Goal: Transaction & Acquisition: Purchase product/service

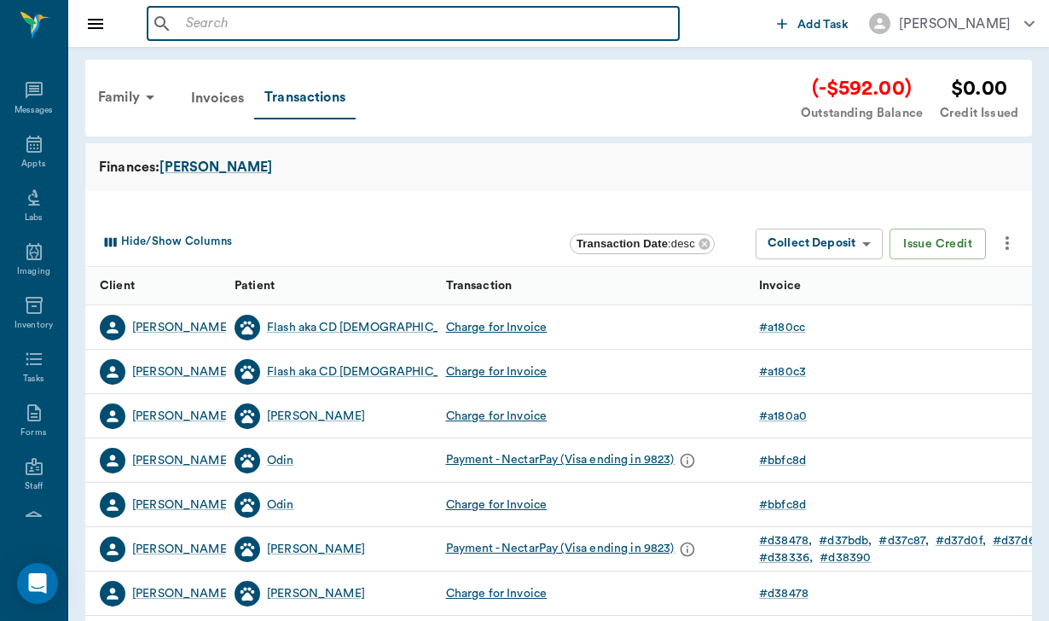
click at [209, 26] on input "text" at bounding box center [425, 24] width 493 height 24
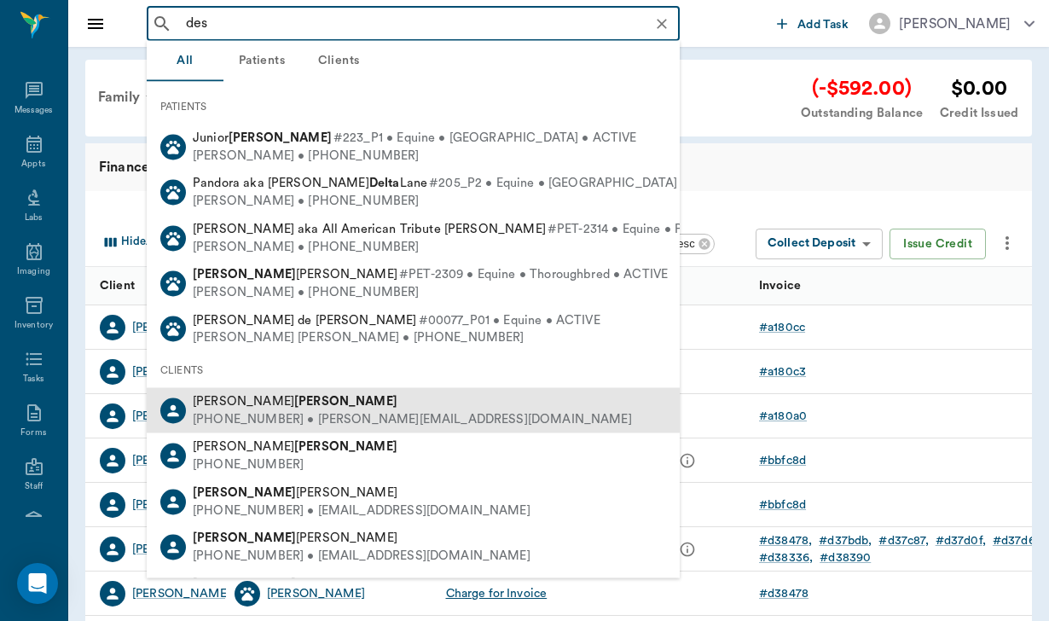
click at [294, 400] on b "Destefanis" at bounding box center [345, 401] width 103 height 13
type input "des"
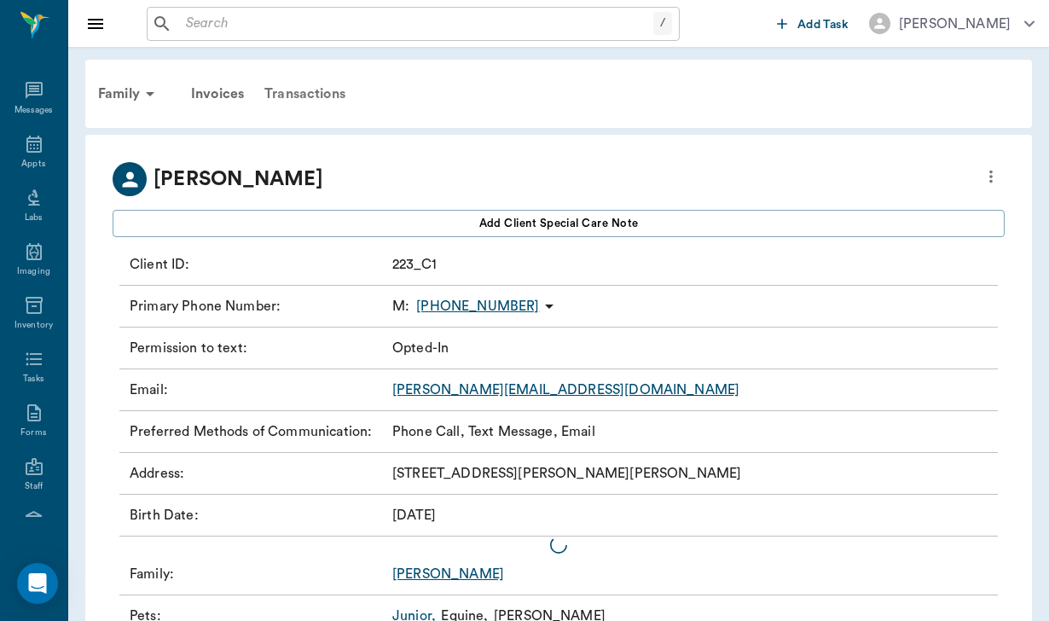
click at [325, 84] on div "Transactions" at bounding box center [305, 93] width 102 height 41
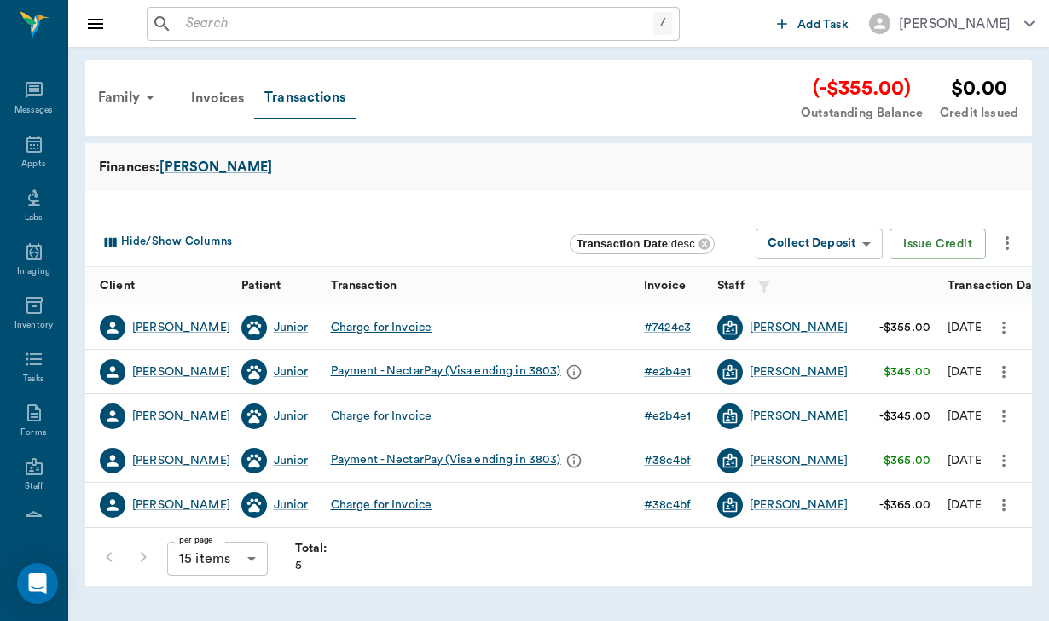
click at [860, 89] on div "(-$355.00)" at bounding box center [862, 88] width 122 height 31
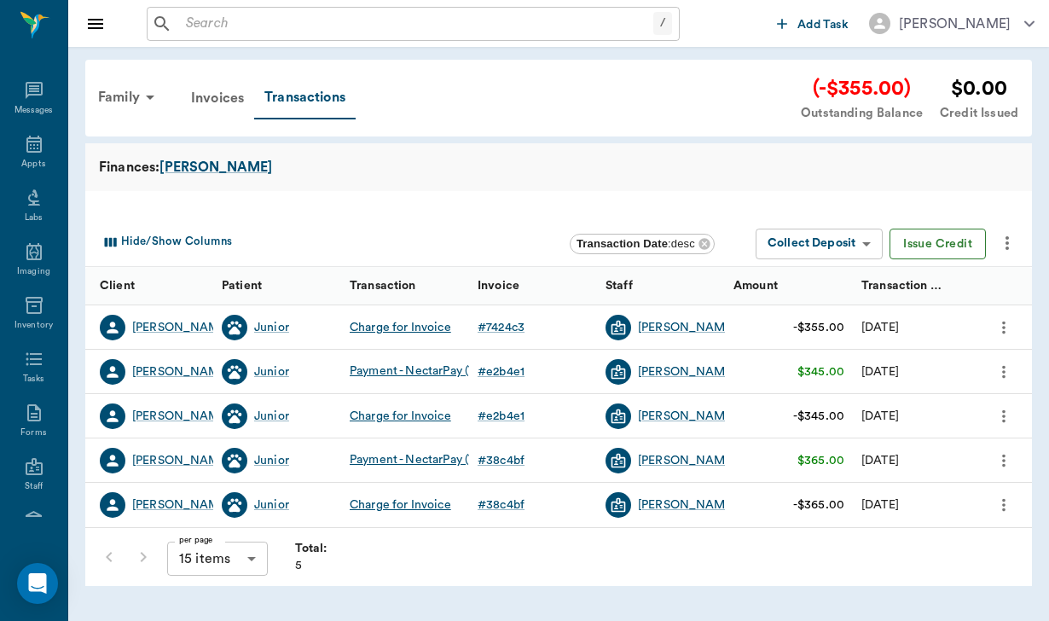
click at [914, 243] on button "Issue Credit" at bounding box center [938, 245] width 96 height 32
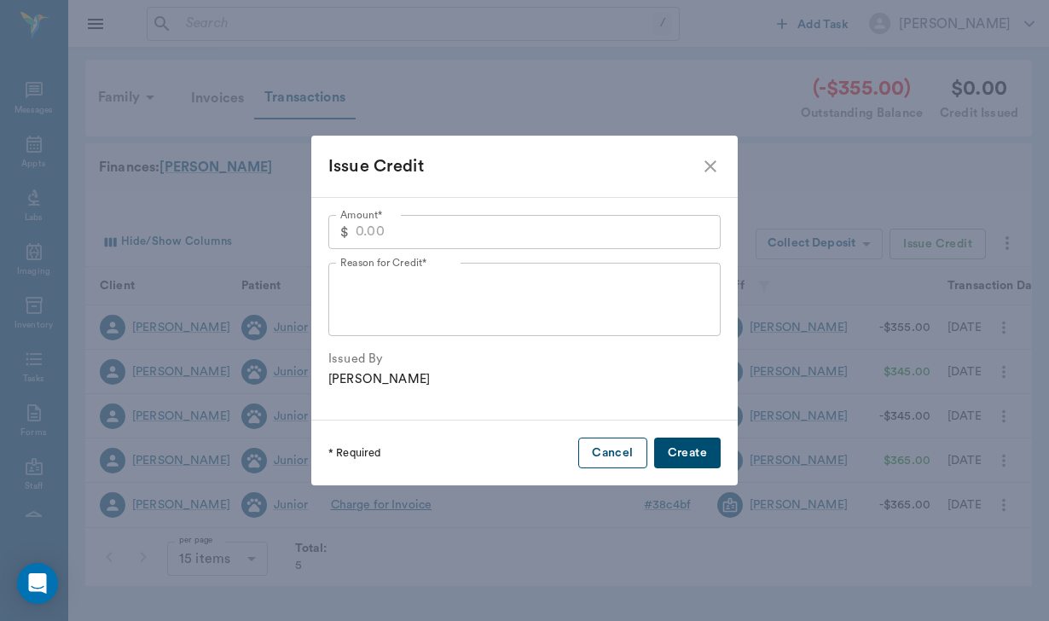
click at [607, 454] on button "Cancel" at bounding box center [612, 454] width 68 height 32
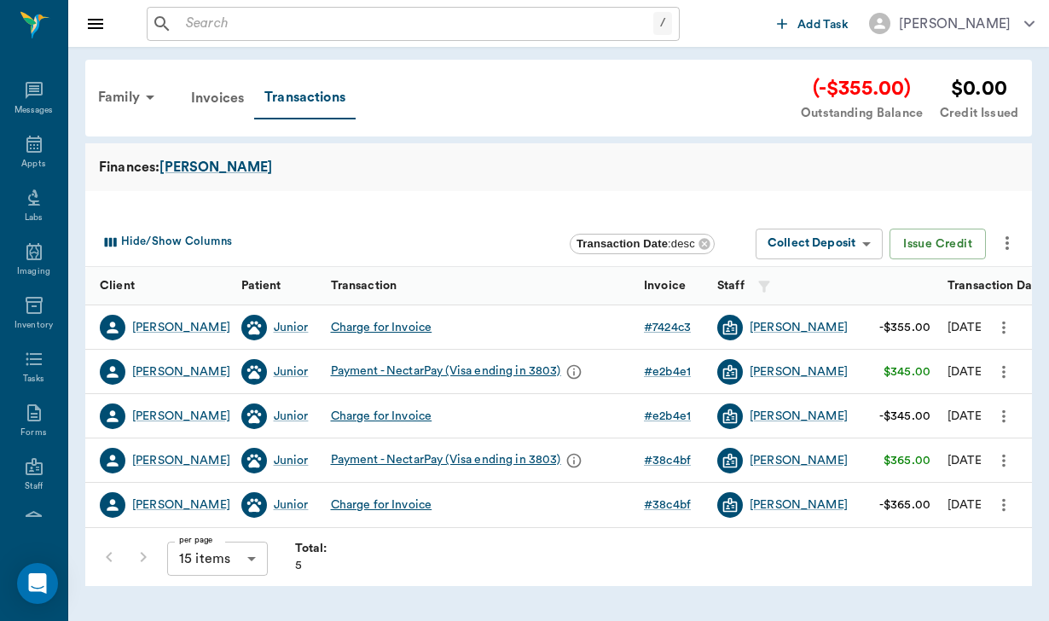
click at [822, 248] on body "/ ​ Add Task Helen Newsham Nectar Messages Appts Labs Imaging Inventory Tasks F…" at bounding box center [524, 310] width 1049 height 621
click at [807, 273] on div "via NectarPay" at bounding box center [771, 278] width 75 height 18
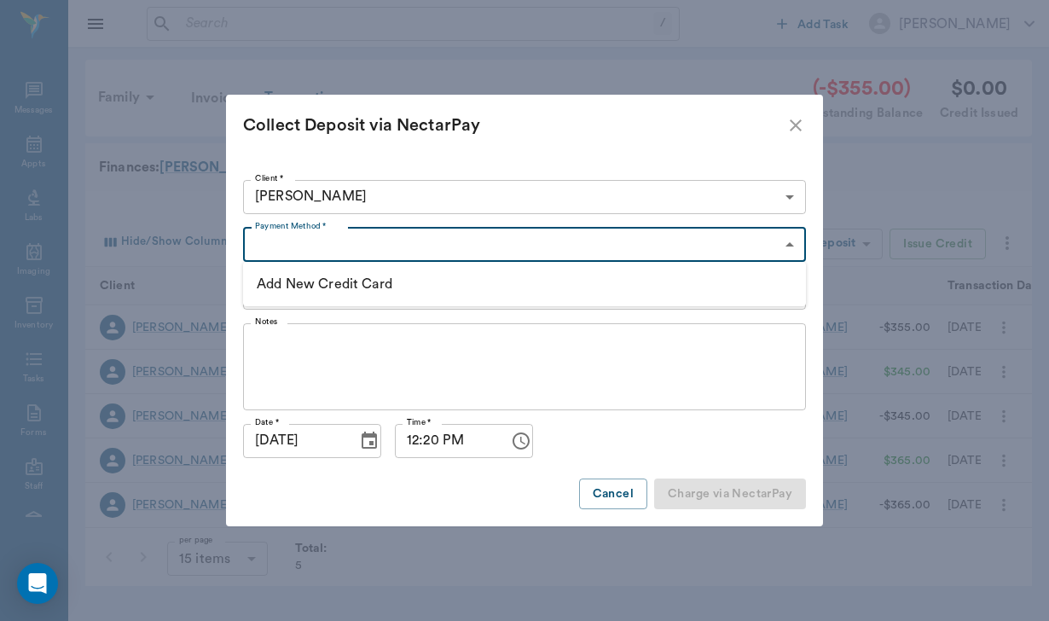
click at [350, 241] on body "/ ​ Add Task Helen Newsham Nectar Messages Appts Labs Imaging Inventory Tasks F…" at bounding box center [524, 310] width 1049 height 621
type input "CREDIT_CARDS_ON_FILE"
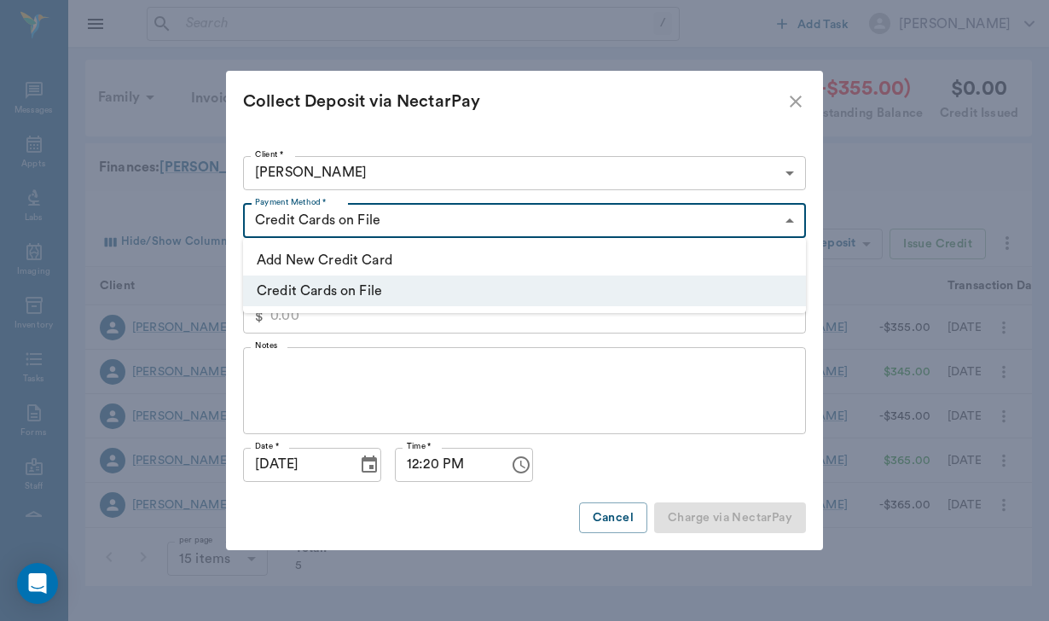
click at [398, 387] on div at bounding box center [524, 310] width 1049 height 621
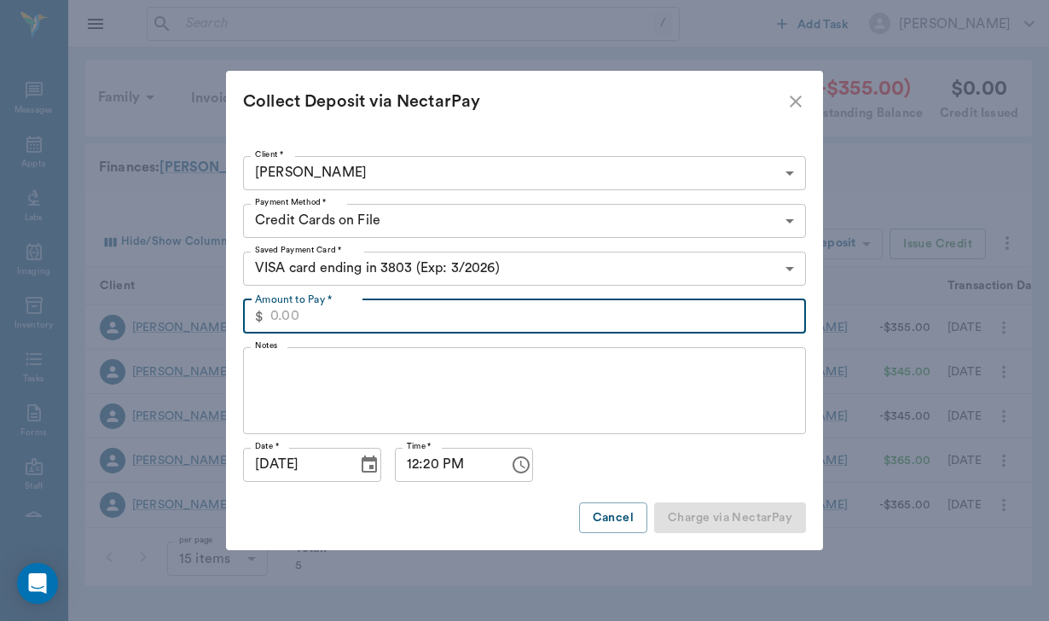
click at [277, 316] on input "Amount to Pay *" at bounding box center [538, 316] width 536 height 34
type input "355.00"
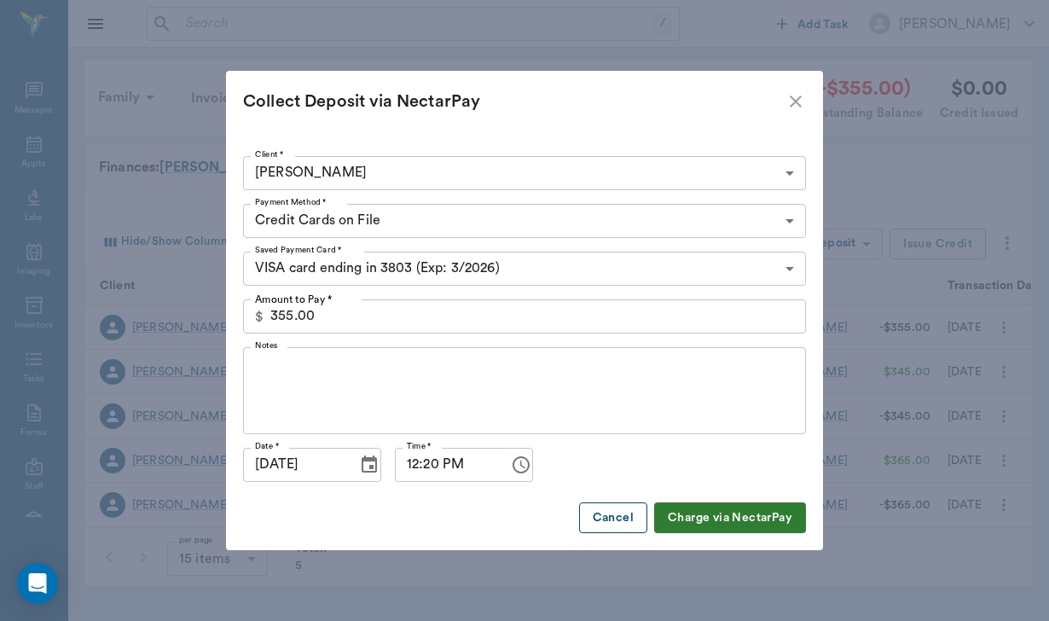
click at [600, 527] on button "Cancel" at bounding box center [613, 519] width 68 height 32
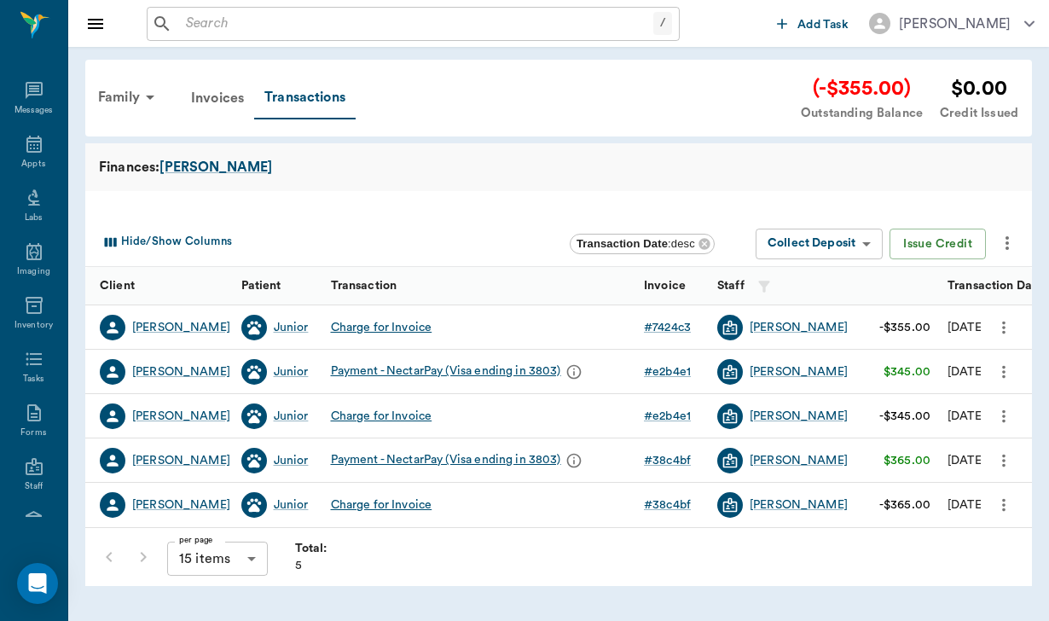
click at [1004, 243] on icon "more" at bounding box center [1007, 243] width 20 height 20
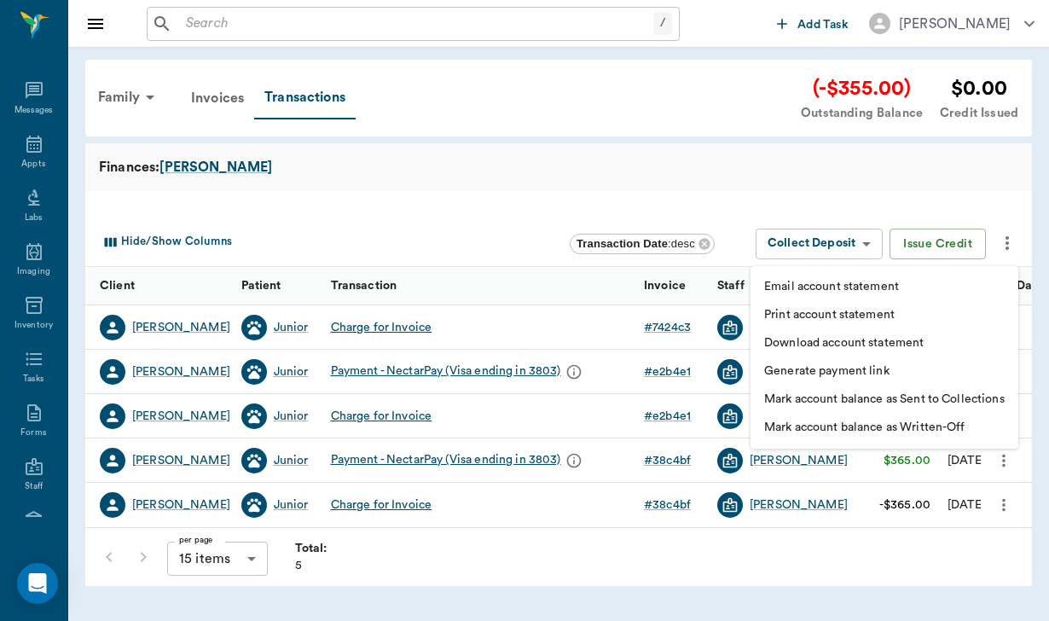
click at [535, 259] on div at bounding box center [524, 310] width 1049 height 621
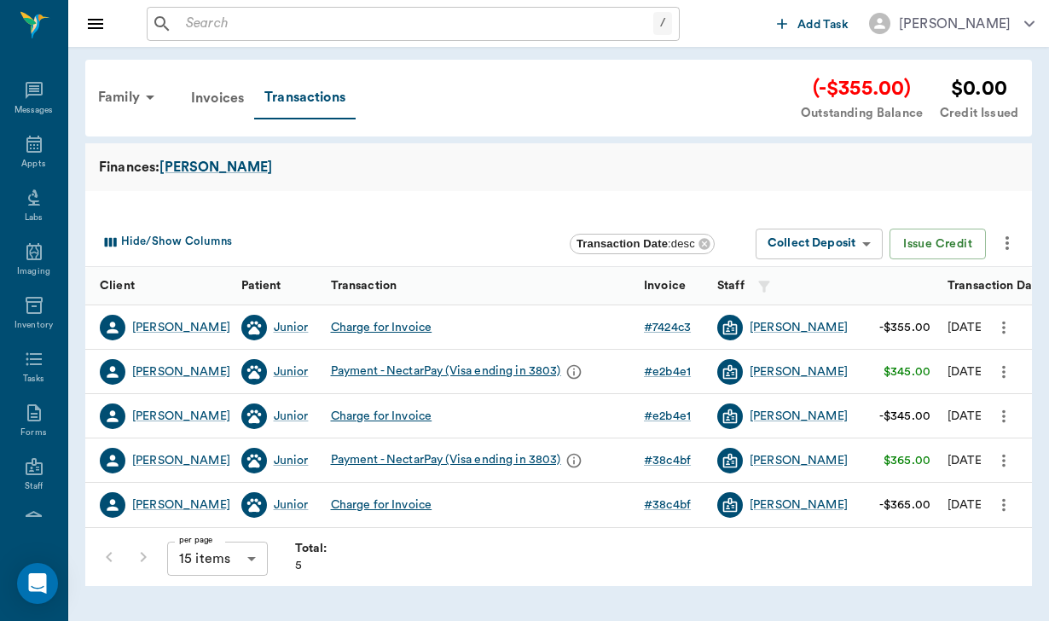
click at [1007, 327] on icon "more" at bounding box center [1004, 327] width 19 height 20
click at [604, 263] on div at bounding box center [524, 310] width 1049 height 621
click at [818, 237] on body "/ ​ Add Task Helen Newsham Nectar Messages Appts Labs Imaging Inventory Tasks F…" at bounding box center [524, 310] width 1049 height 621
click at [813, 299] on div "via Other Payment Methods" at bounding box center [810, 302] width 153 height 18
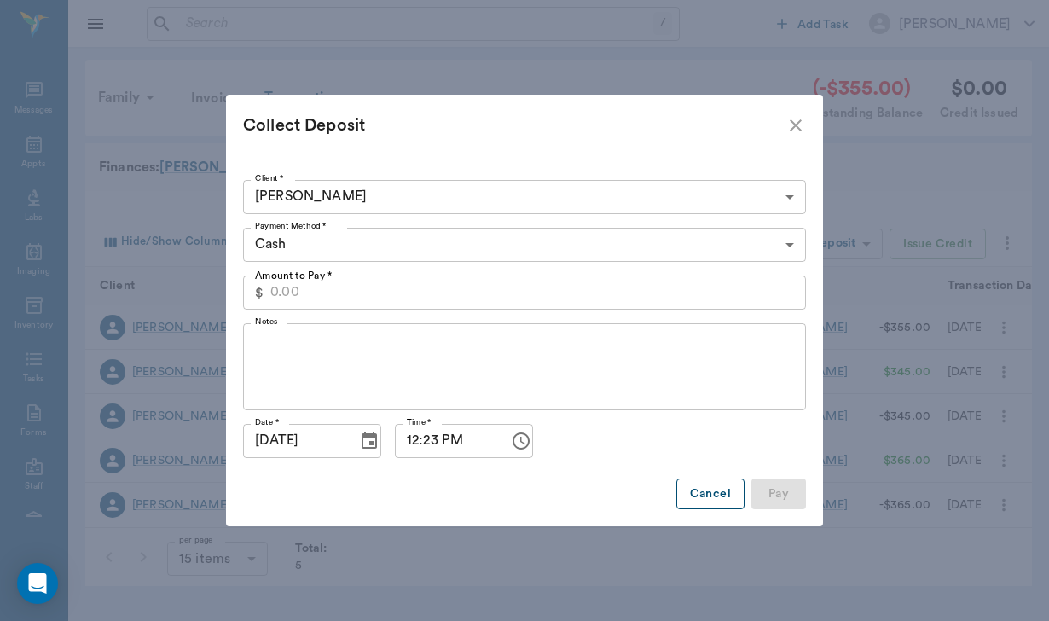
click at [696, 484] on button "Cancel" at bounding box center [711, 495] width 68 height 32
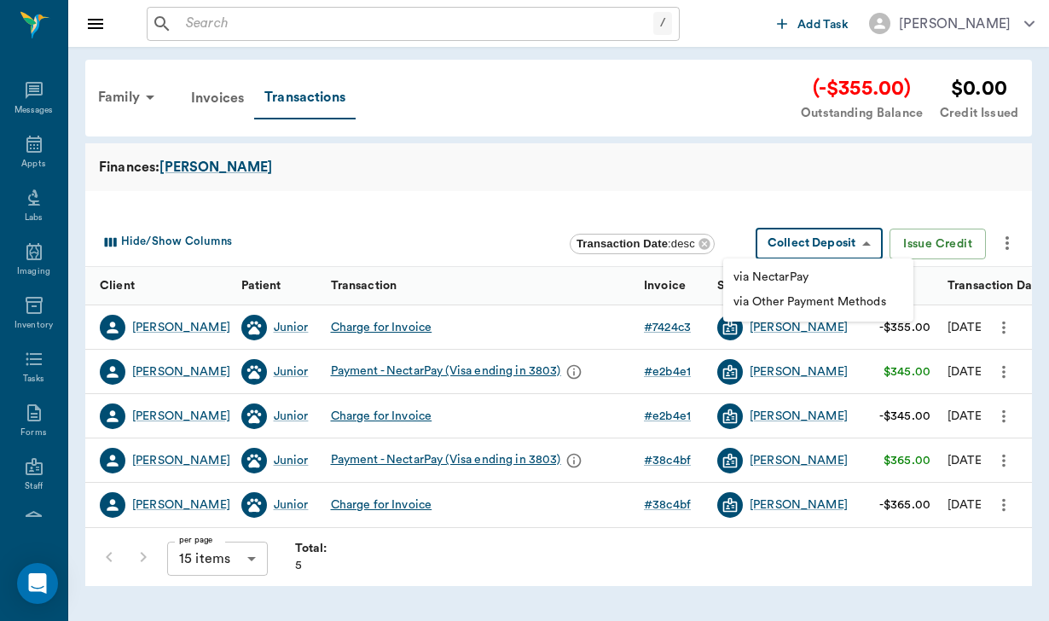
click at [831, 235] on body "/ ​ Add Task Helen Newsham Nectar Messages Appts Labs Imaging Inventory Tasks F…" at bounding box center [524, 310] width 1049 height 621
click at [808, 267] on li "via NectarPay" at bounding box center [818, 277] width 190 height 25
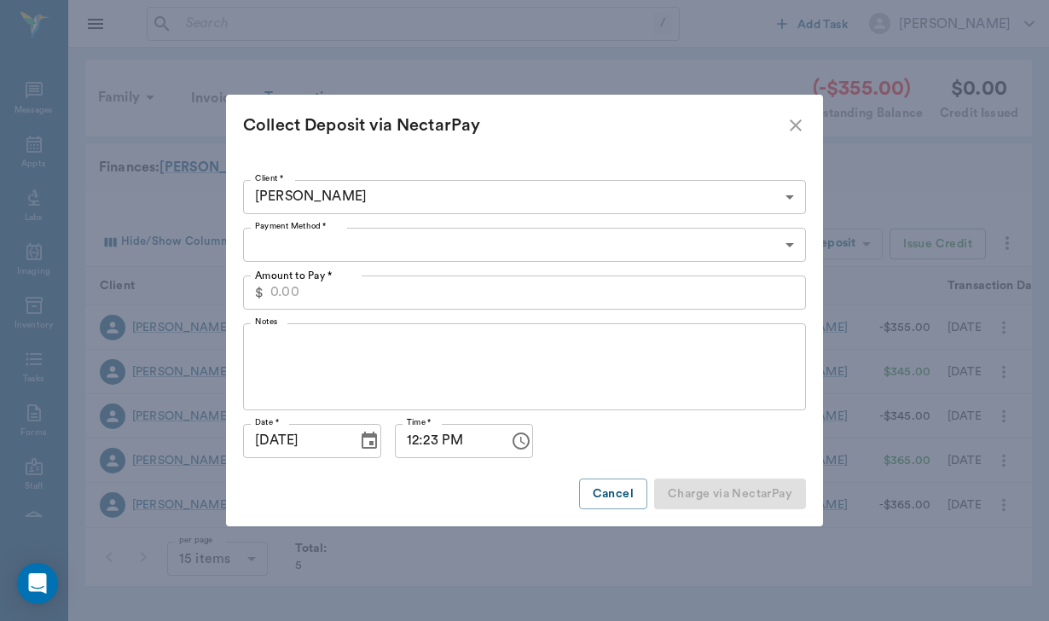
type input "CREDIT_CARDS_ON_FILE"
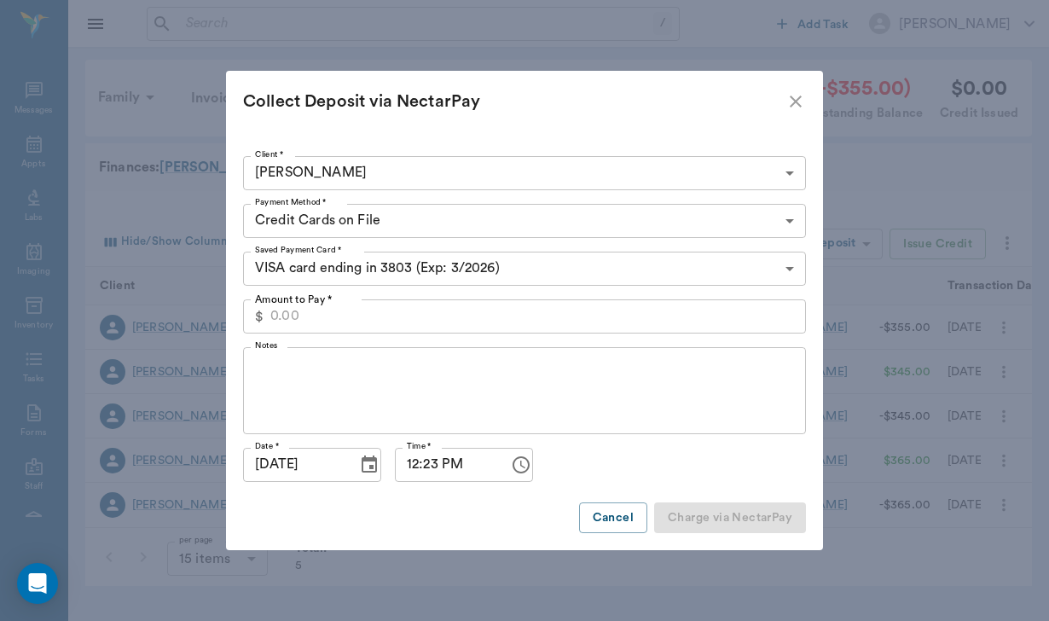
click at [793, 96] on icon "close" at bounding box center [796, 101] width 20 height 20
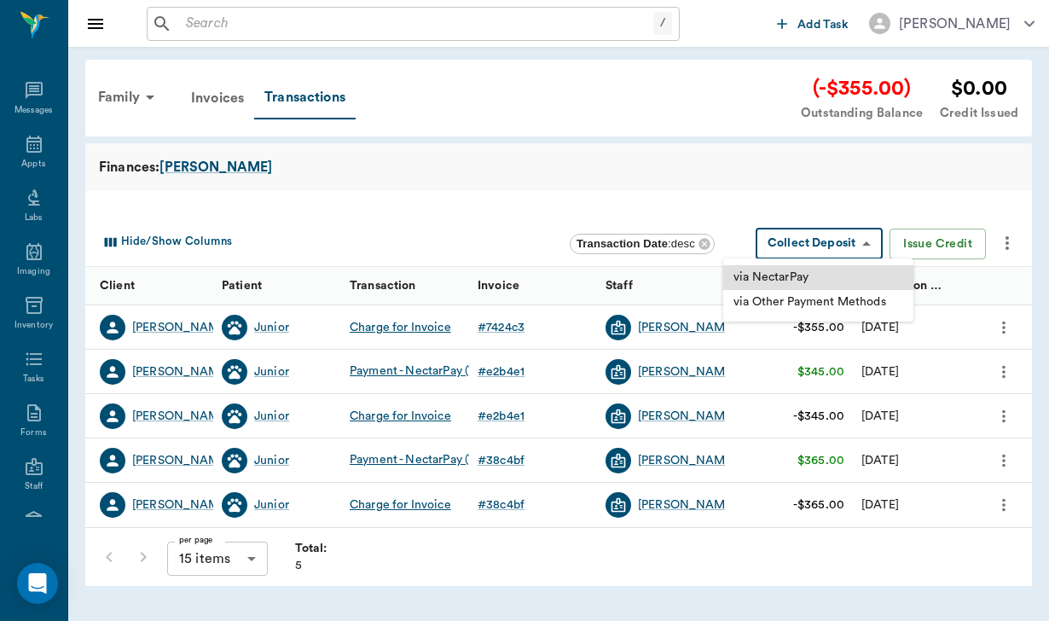
click at [787, 235] on body "/ ​ Add Task [PERSON_NAME] Nectar Messages Appts Labs Imaging Inventory Tasks F…" at bounding box center [524, 310] width 1049 height 621
click at [811, 304] on div "via Other Payment Methods" at bounding box center [810, 302] width 153 height 18
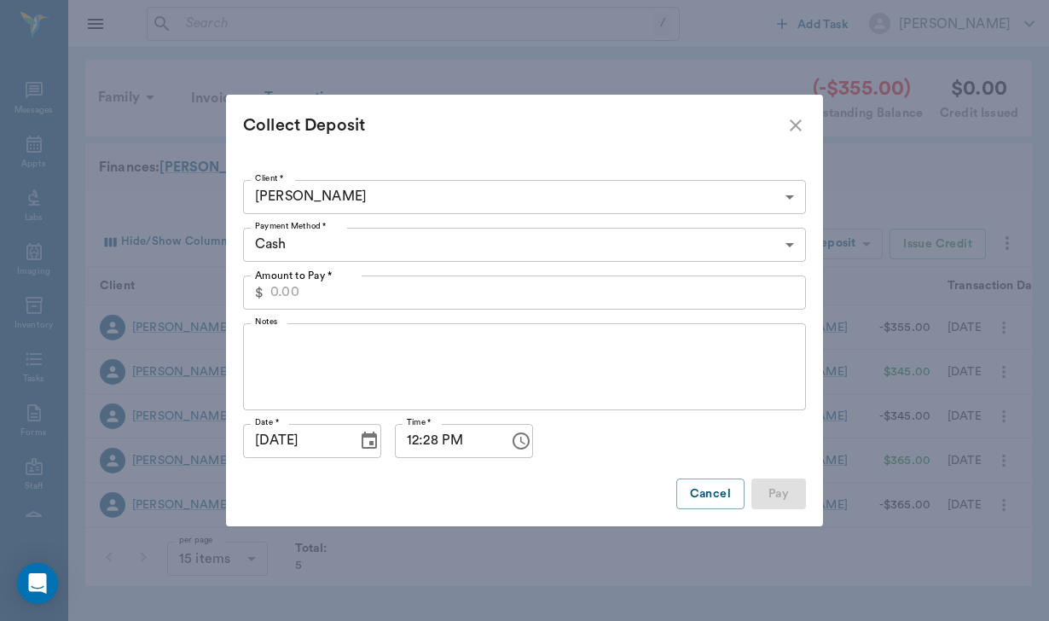
click at [315, 247] on body "/ ​ Add Task [PERSON_NAME] Nectar Messages Appts Labs Imaging Inventory Tasks F…" at bounding box center [524, 310] width 1049 height 621
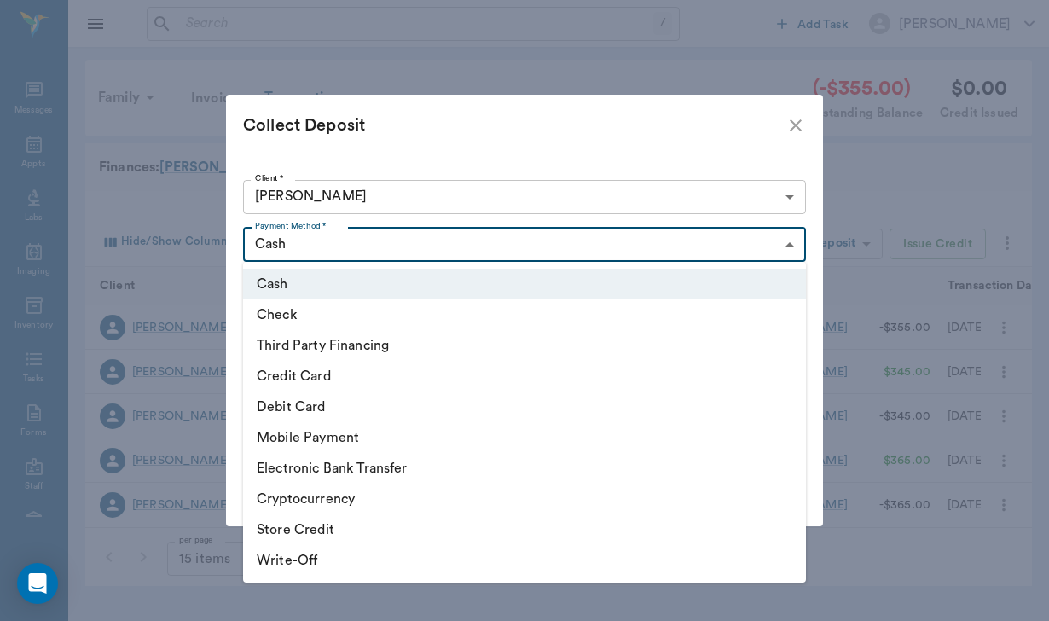
click at [311, 319] on li "Check" at bounding box center [524, 314] width 563 height 31
type input "CHECK"
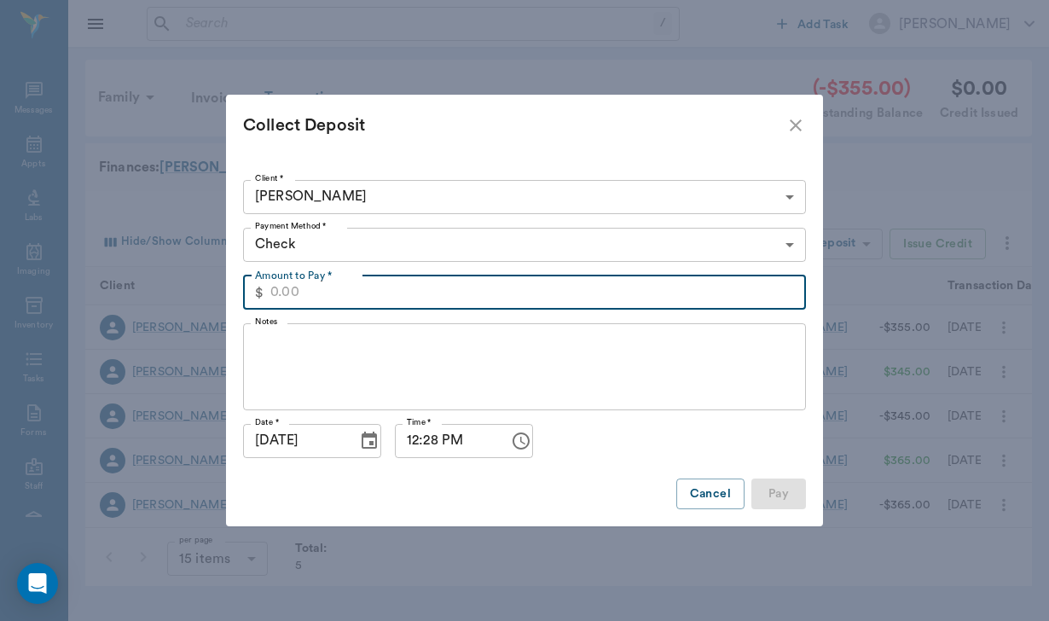
click at [302, 293] on input "Amount to Pay *" at bounding box center [538, 293] width 536 height 34
type input "355.00"
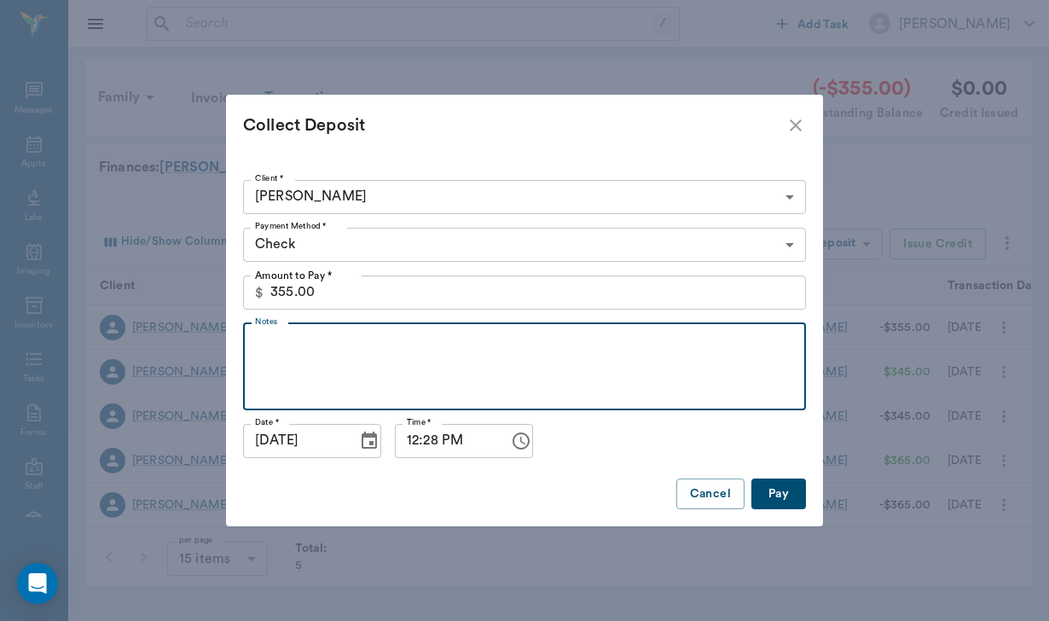
click at [297, 355] on textarea "Notes" at bounding box center [524, 366] width 539 height 59
type textarea "Check #1866 Check given to Brittany for deposit"
click at [782, 493] on button "Pay" at bounding box center [779, 495] width 55 height 32
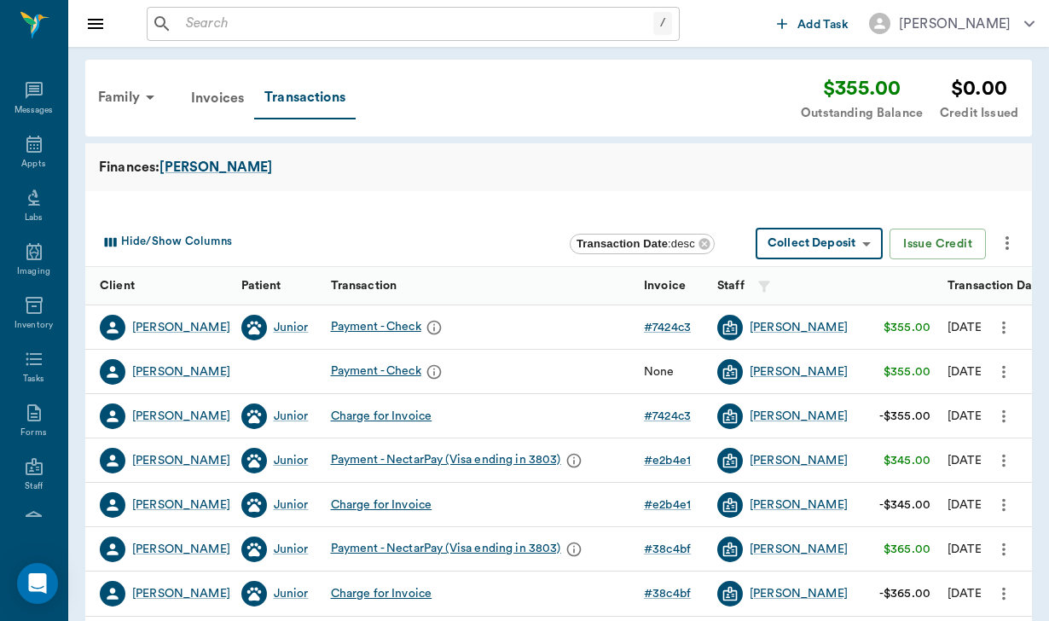
click at [998, 323] on icon "more" at bounding box center [1004, 327] width 19 height 20
click at [877, 357] on span "Cancel Payment" at bounding box center [932, 356] width 143 height 18
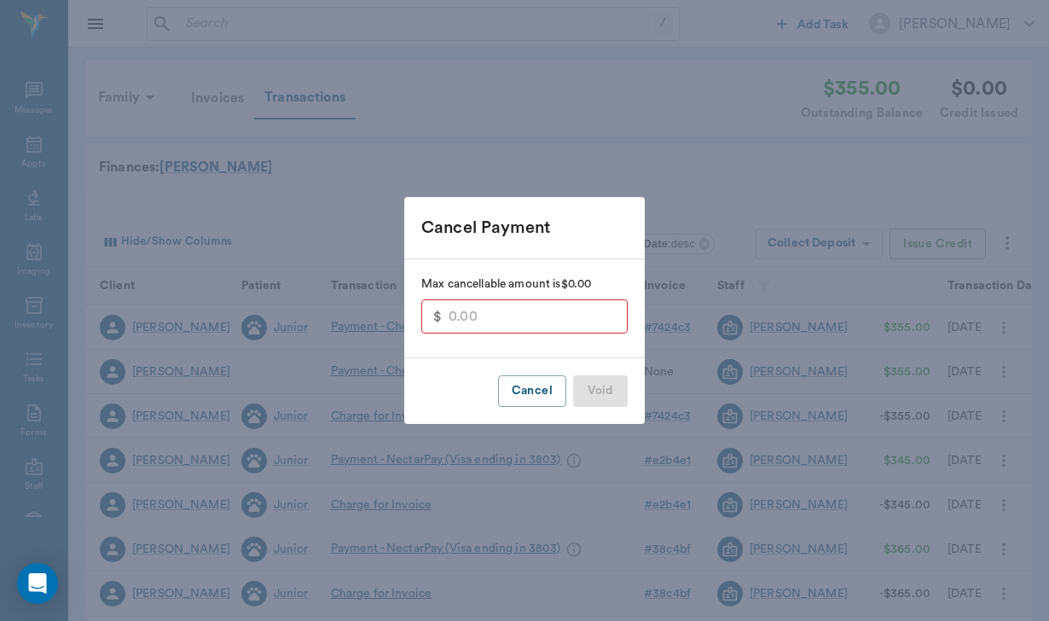
type input "355.00"
click at [611, 402] on button "Void" at bounding box center [600, 391] width 55 height 32
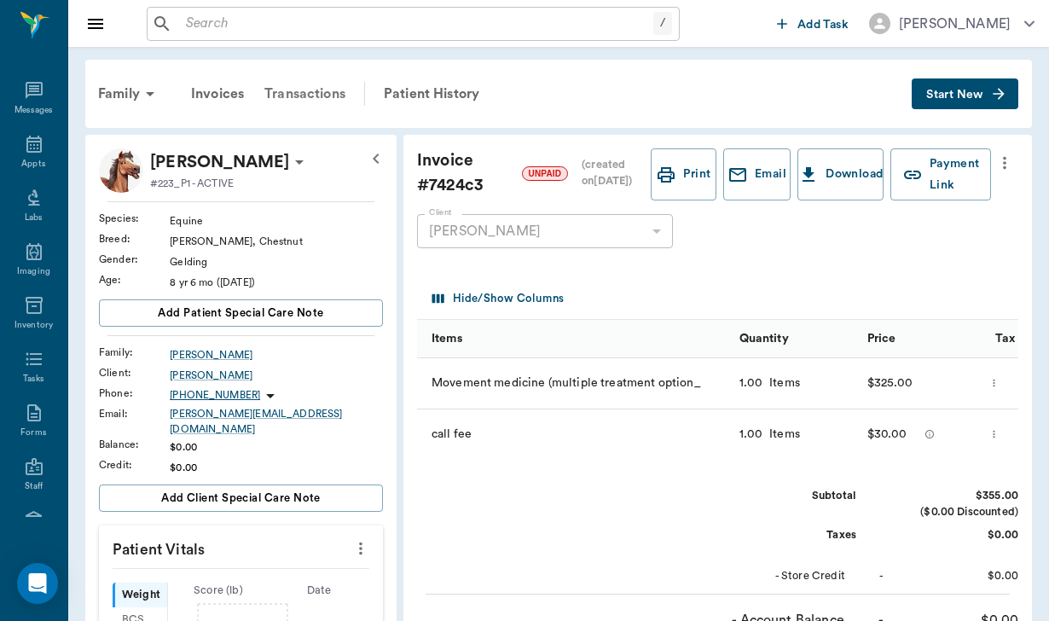
click at [314, 98] on div "Transactions" at bounding box center [305, 93] width 102 height 41
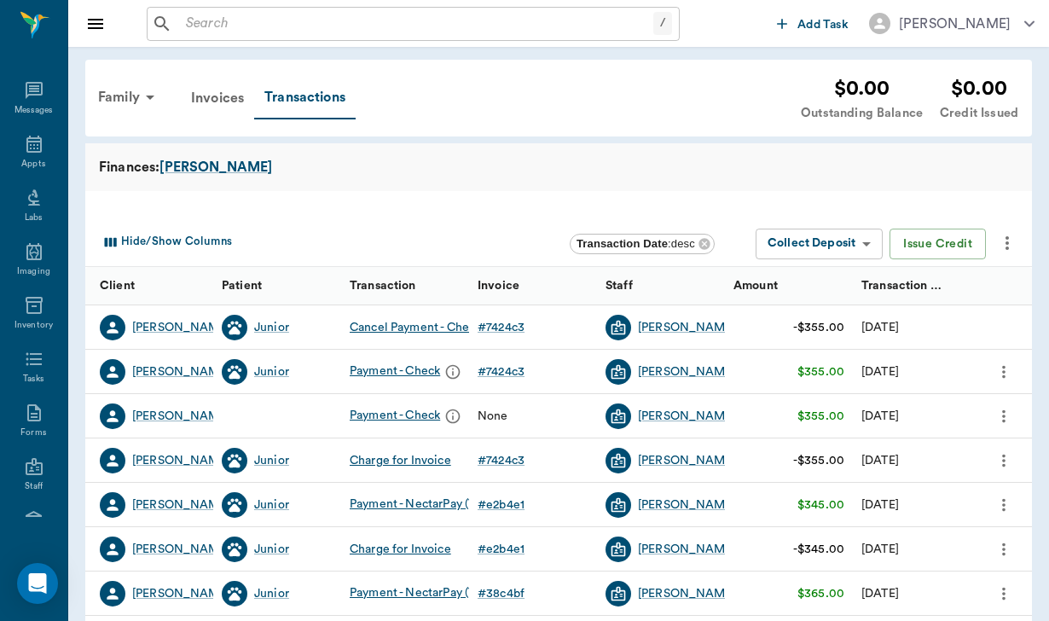
click at [212, 37] on div "/ ​" at bounding box center [413, 24] width 533 height 34
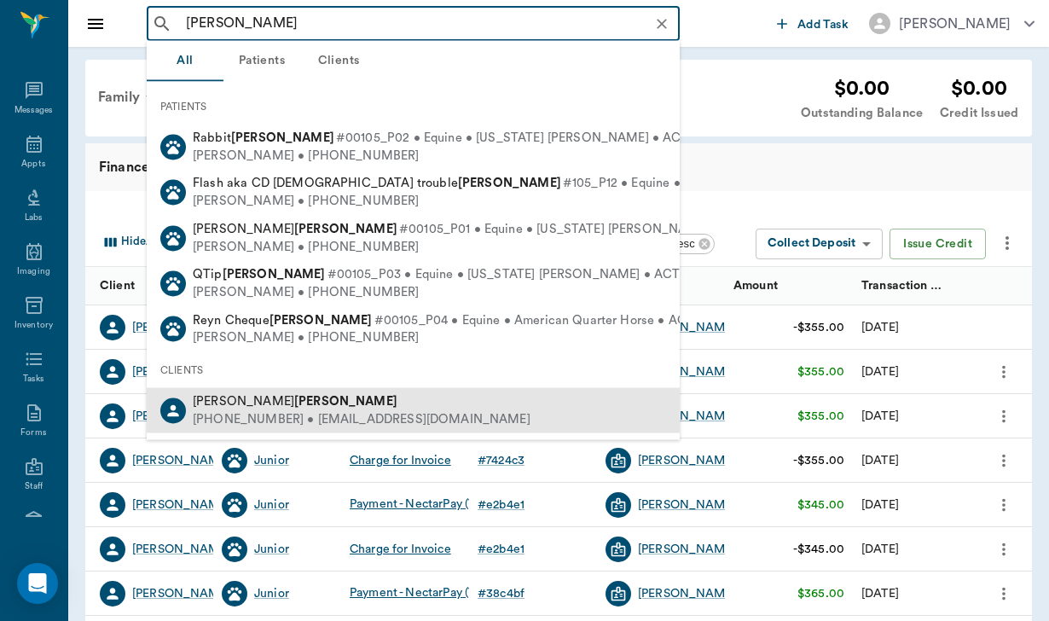
click at [294, 398] on b "[PERSON_NAME]" at bounding box center [345, 401] width 103 height 13
type input "[PERSON_NAME]"
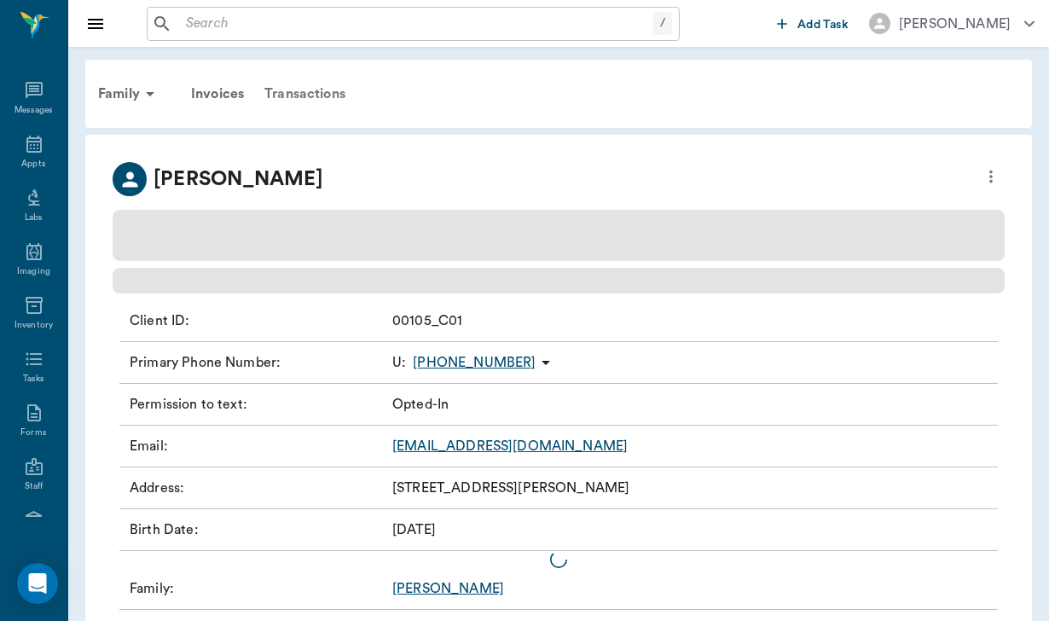
click at [318, 96] on div "Transactions" at bounding box center [305, 93] width 102 height 41
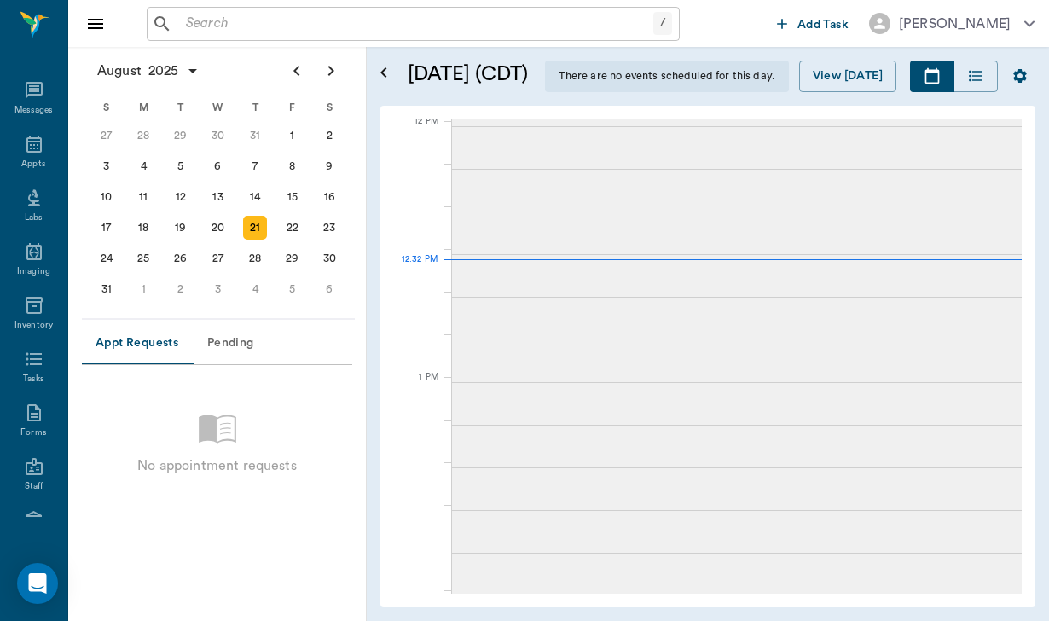
scroll to position [1026, 0]
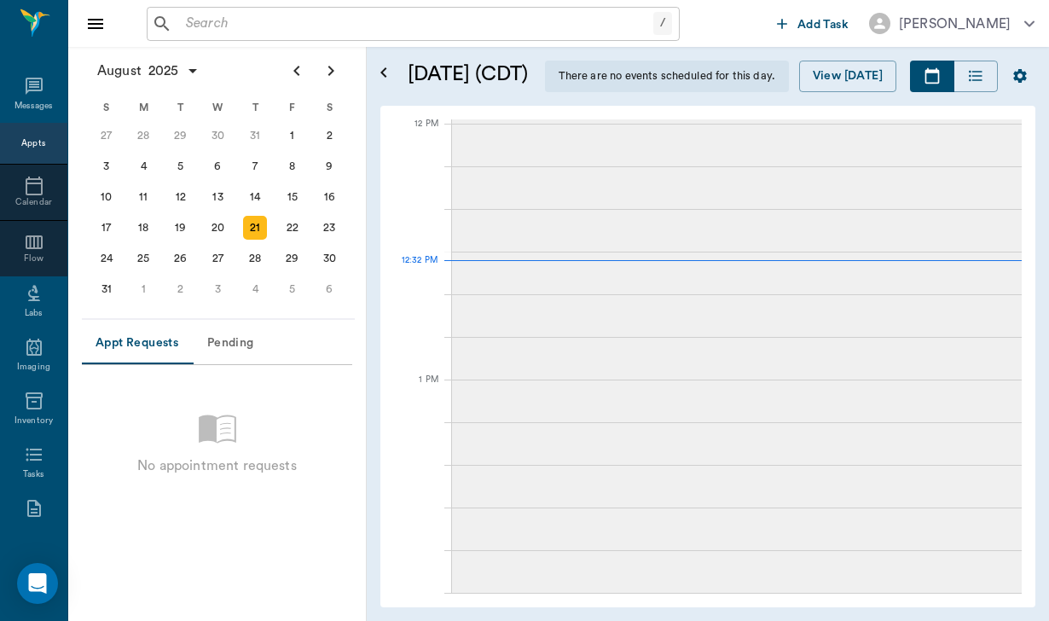
click at [206, 37] on div "/ ​" at bounding box center [413, 24] width 533 height 34
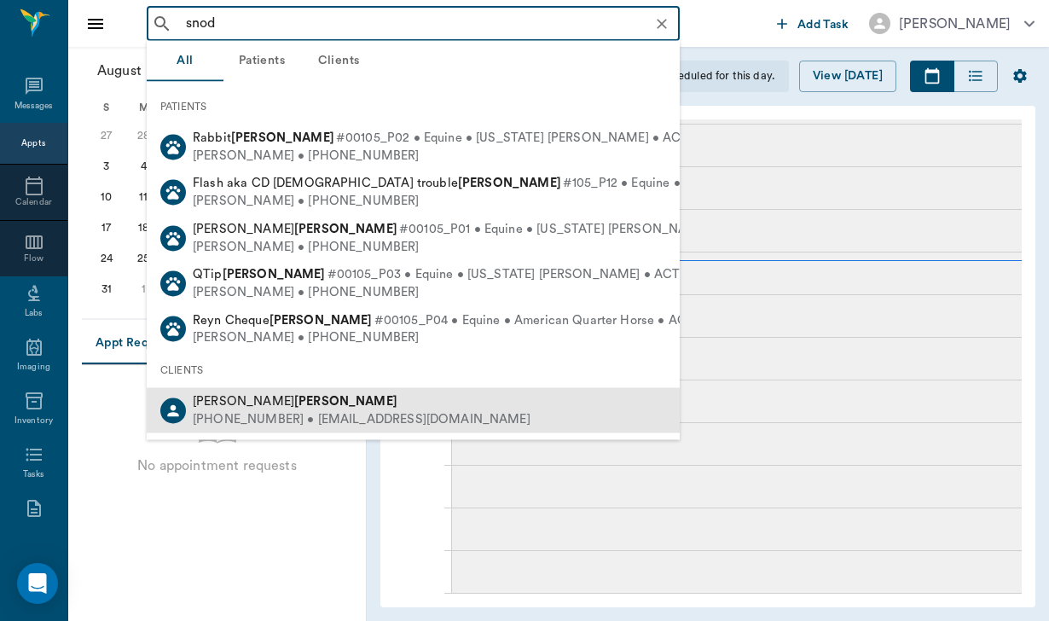
click at [306, 397] on div "Beth Snodgrass" at bounding box center [362, 402] width 338 height 18
type input "snod"
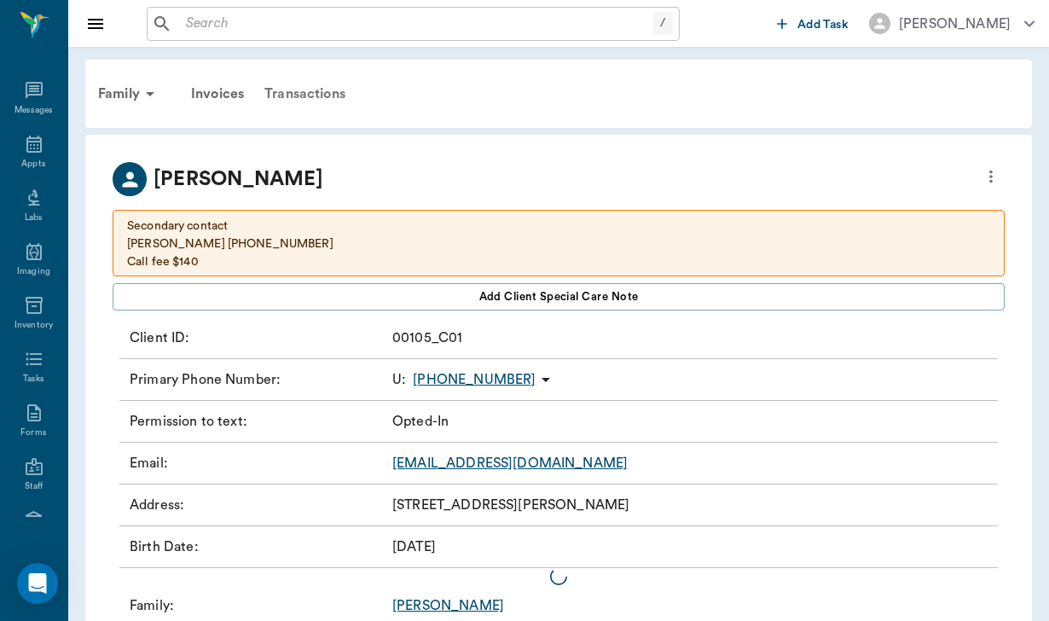
click at [326, 92] on div "Transactions" at bounding box center [305, 93] width 102 height 41
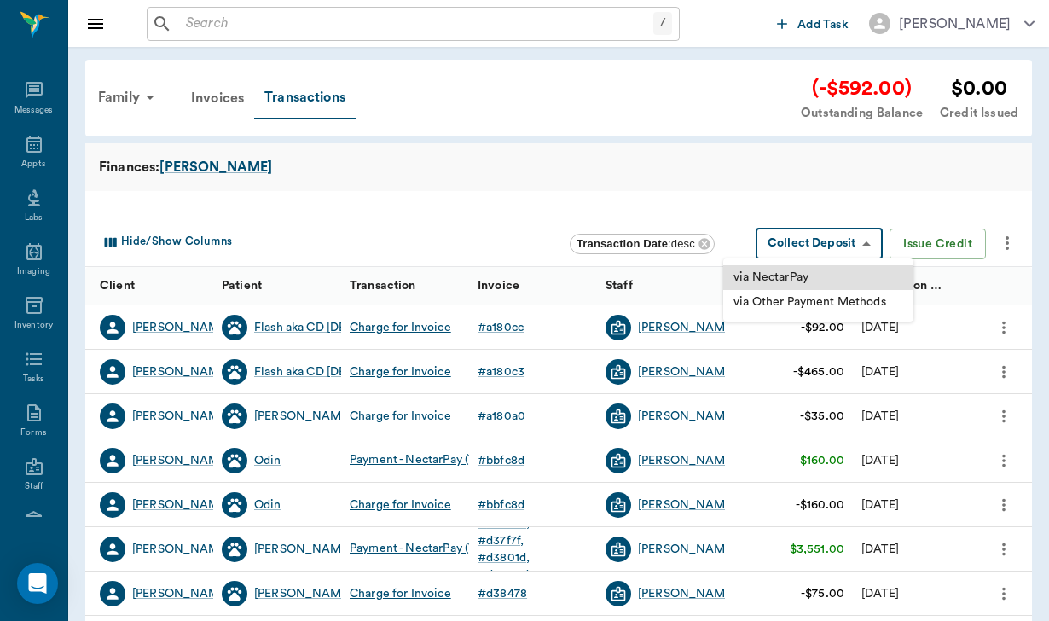
click at [809, 253] on body "/ ​ Add Task Helen Newsham Nectar Messages Appts Labs Imaging Inventory Tasks F…" at bounding box center [524, 524] width 1049 height 1049
click at [808, 273] on div "via NectarPay" at bounding box center [771, 278] width 75 height 18
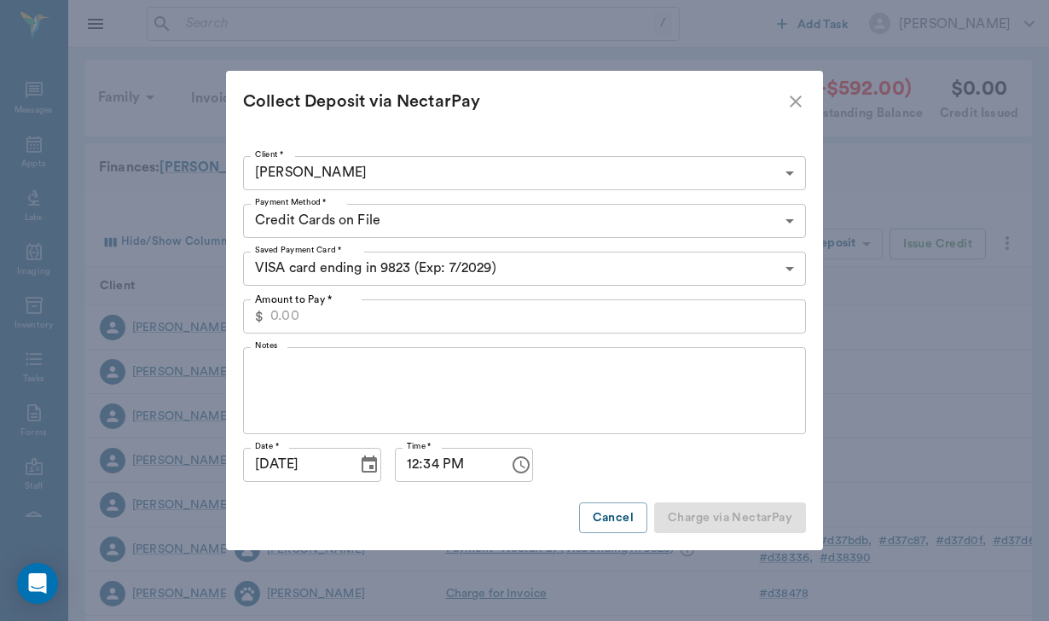
type input "CREDIT_CARDS_ON_FILE"
click at [352, 310] on input "Amount to Pay *" at bounding box center [538, 316] width 536 height 34
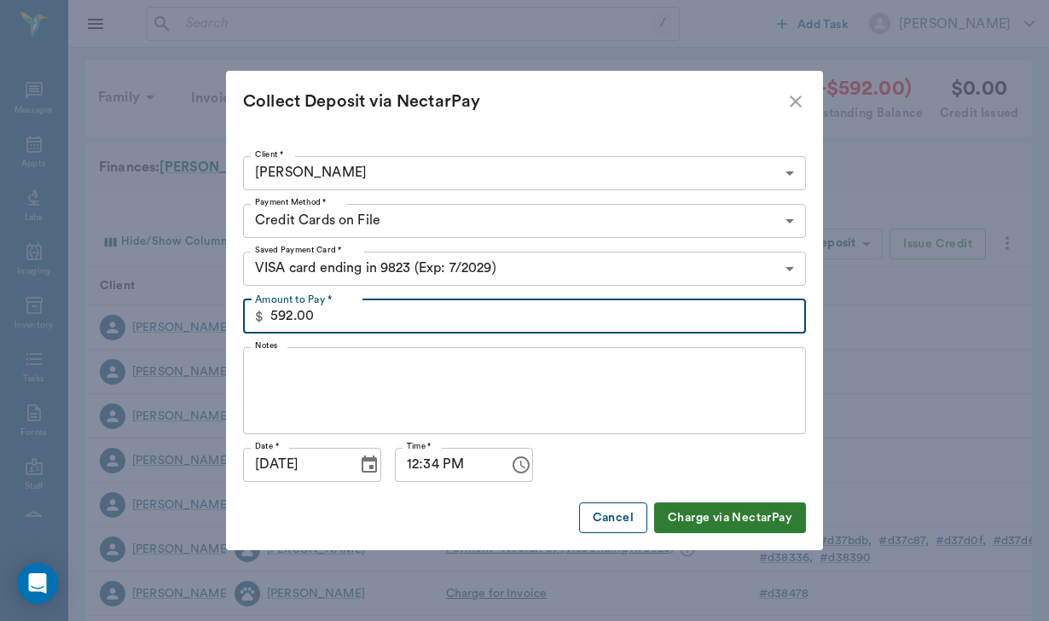
type input "592.00"
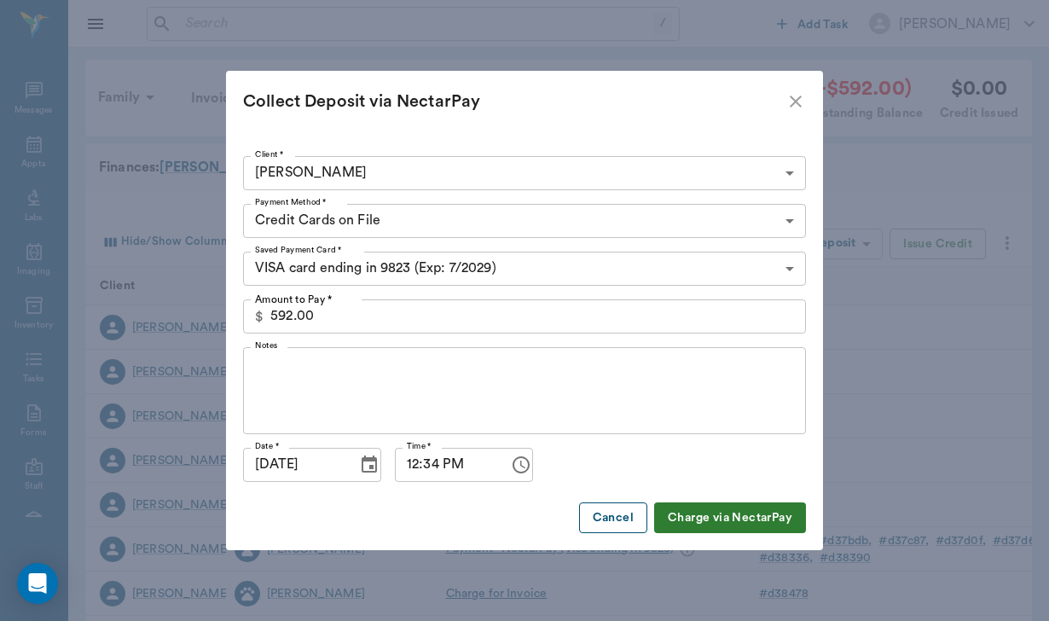
click at [599, 516] on button "Cancel" at bounding box center [613, 519] width 68 height 32
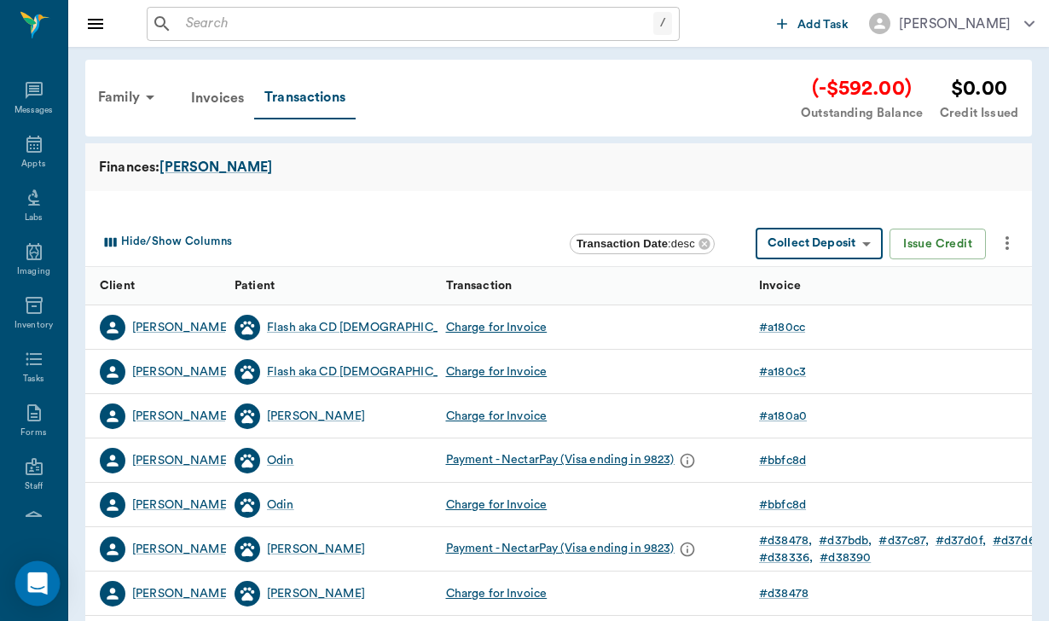
click at [54, 584] on div "Open Intercom Messenger" at bounding box center [37, 583] width 45 height 45
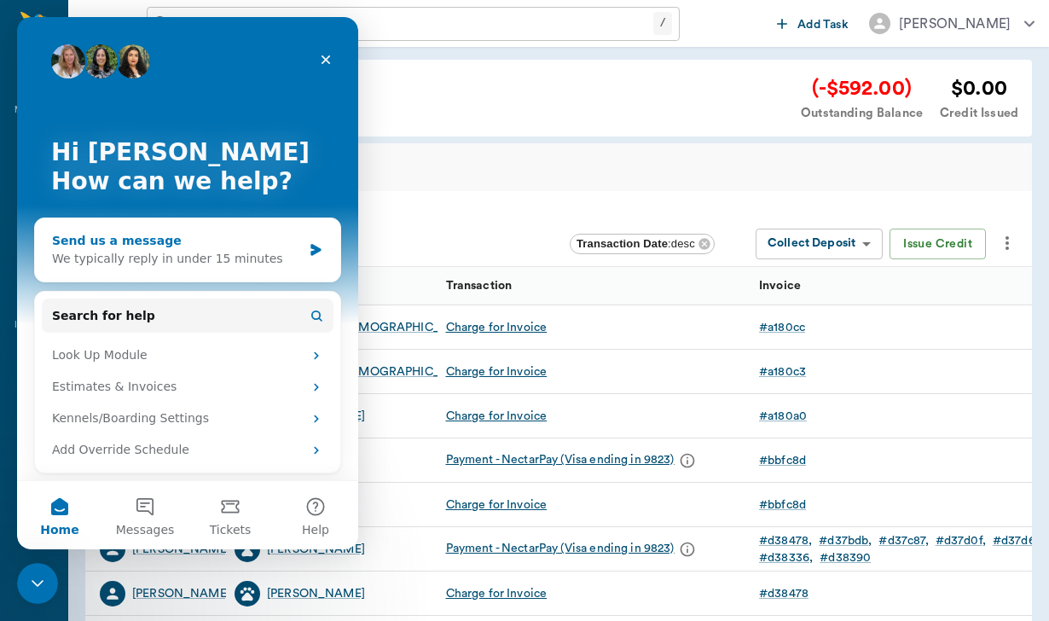
click at [189, 223] on div "Send us a message We typically reply in under 15 minutes" at bounding box center [187, 249] width 305 height 63
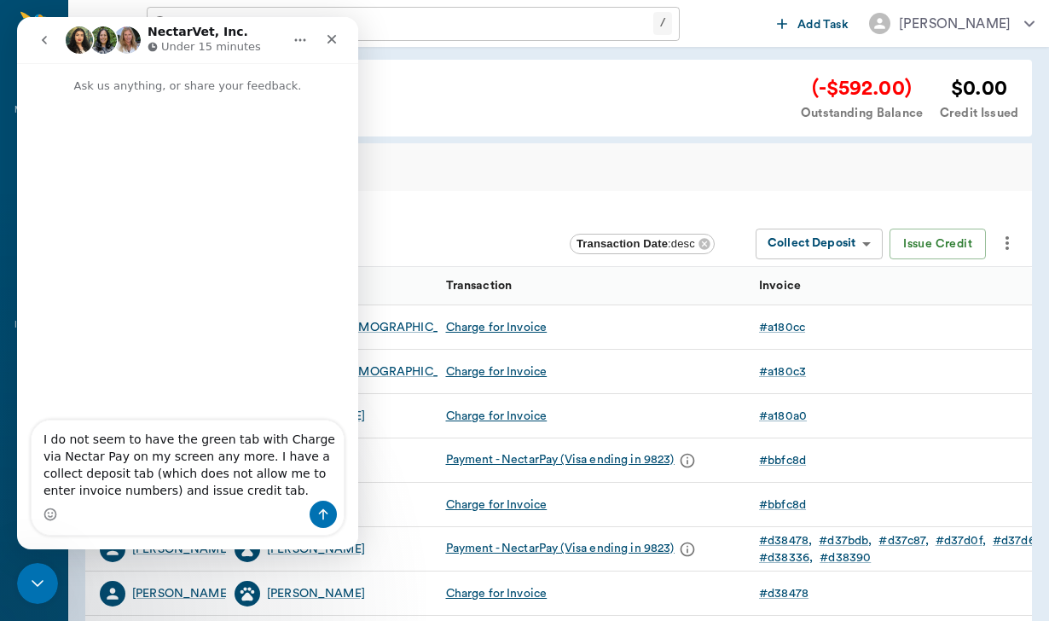
type textarea "I do not seem to have the green tab with Charge via Nectar Pay on my screen any…"
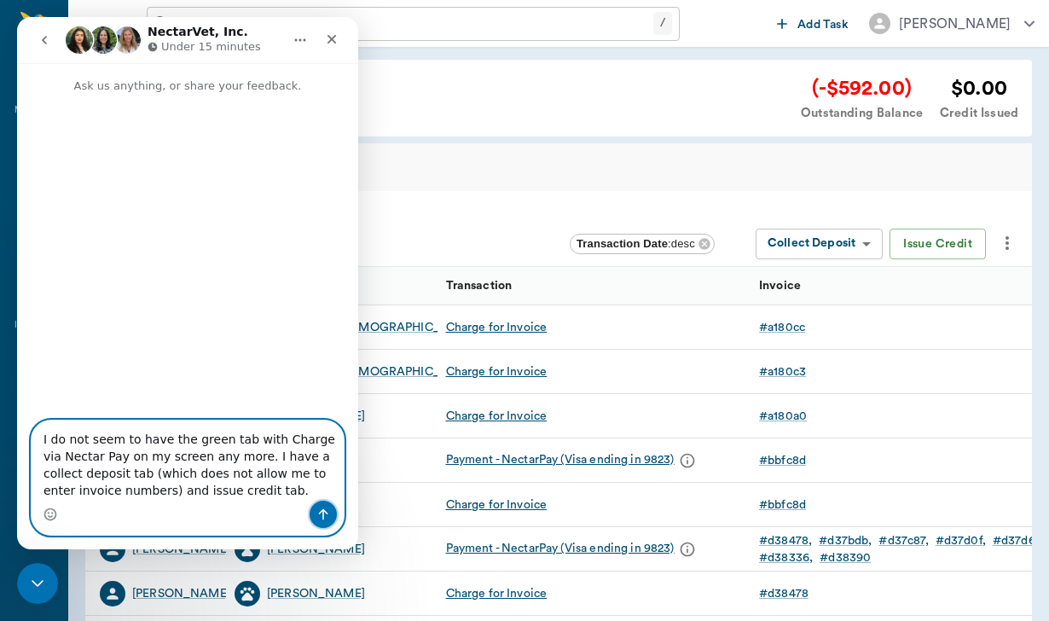
click at [327, 517] on icon "Send a message…" at bounding box center [324, 515] width 14 height 14
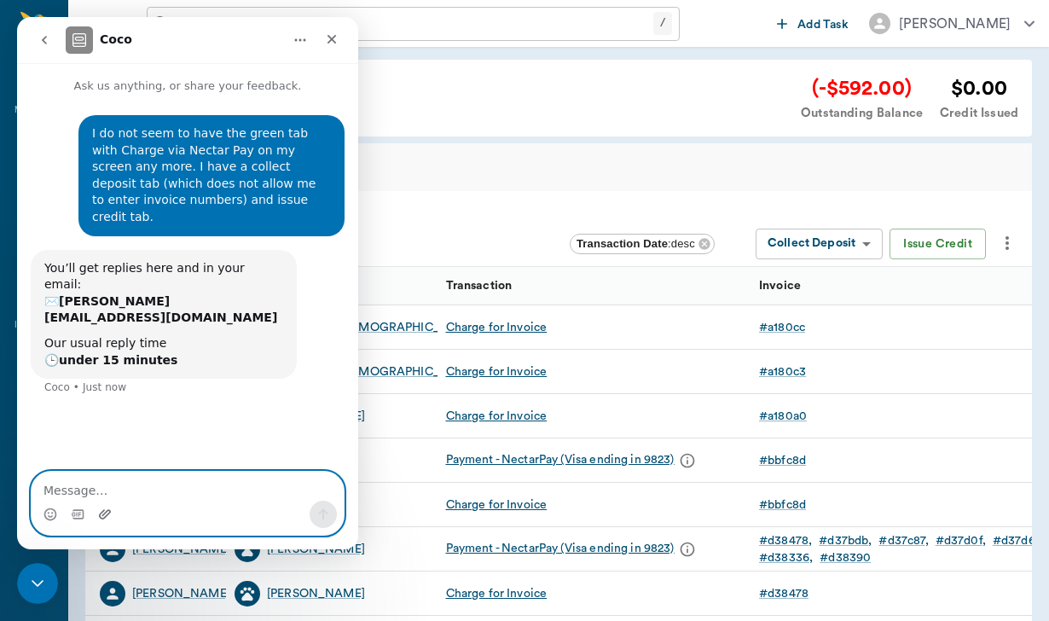
click at [103, 517] on icon "Upload attachment" at bounding box center [105, 515] width 14 height 14
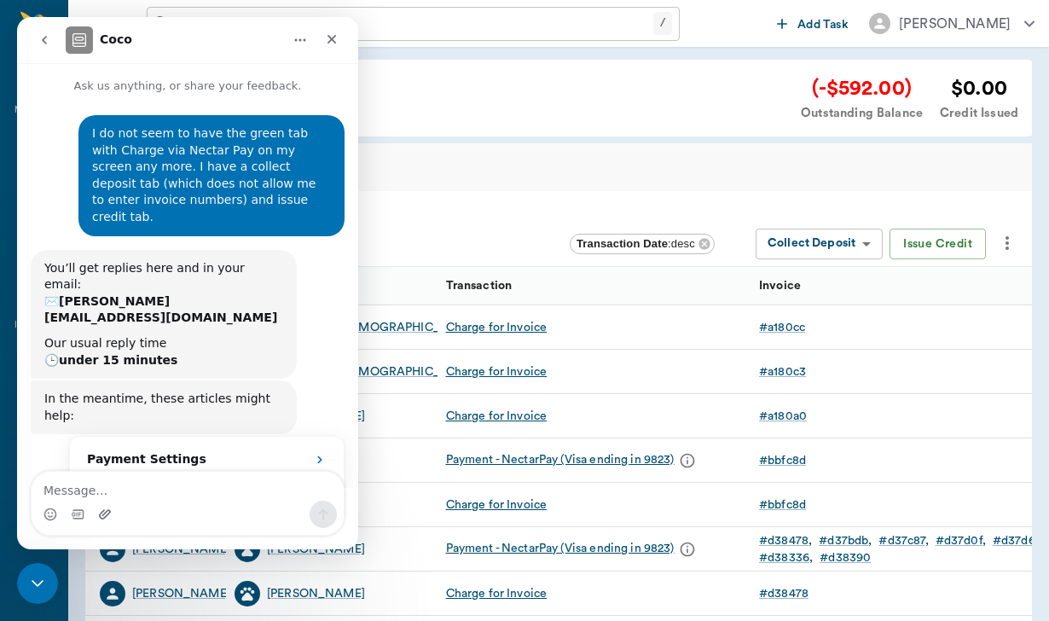
scroll to position [90, 0]
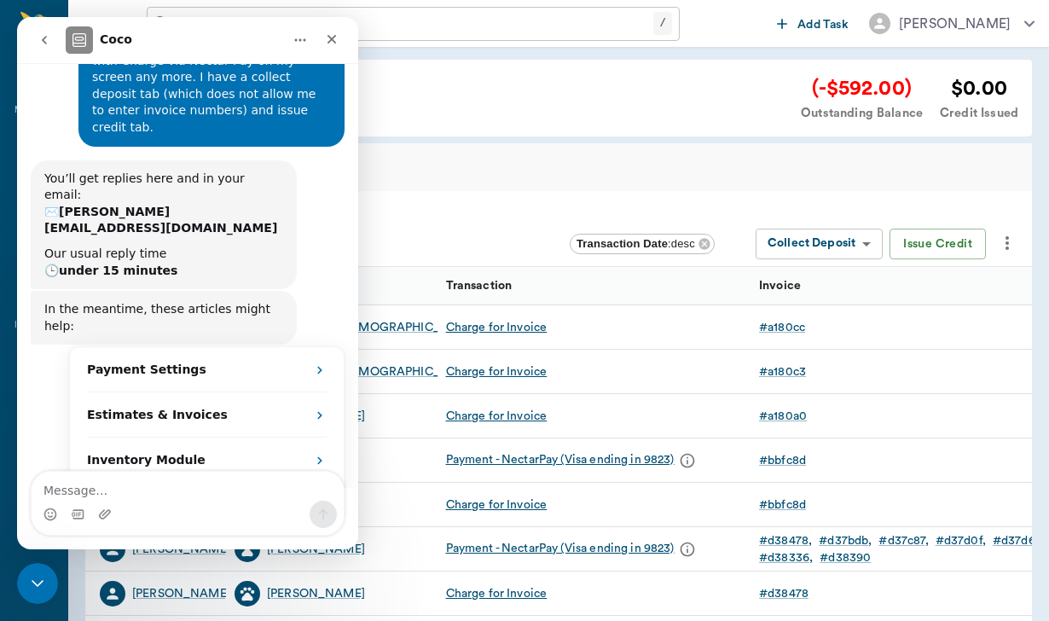
click at [591, 334] on div "Charge for Invoice" at bounding box center [595, 327] width 314 height 44
click at [334, 35] on icon "Close" at bounding box center [332, 39] width 14 height 14
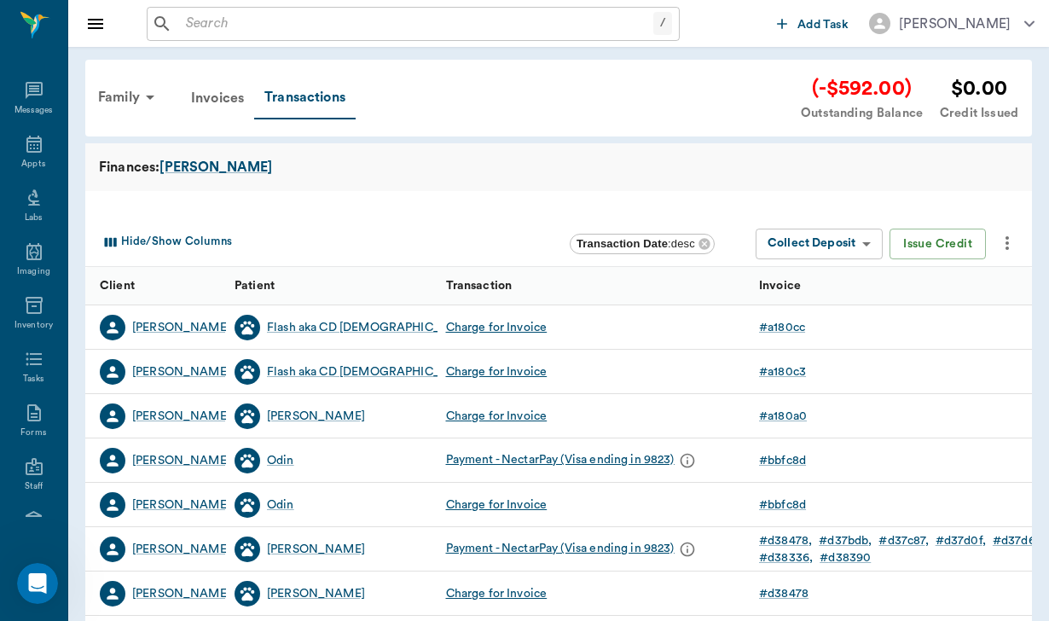
scroll to position [3, 0]
click at [47, 570] on div "Open Intercom Messenger" at bounding box center [35, 581] width 56 height 56
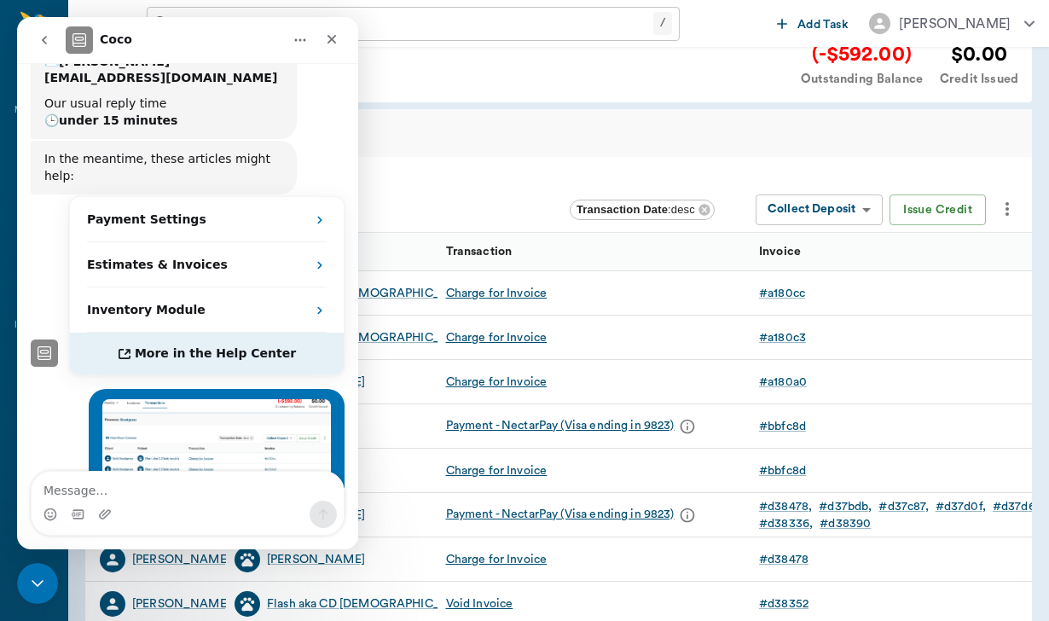
scroll to position [28, 0]
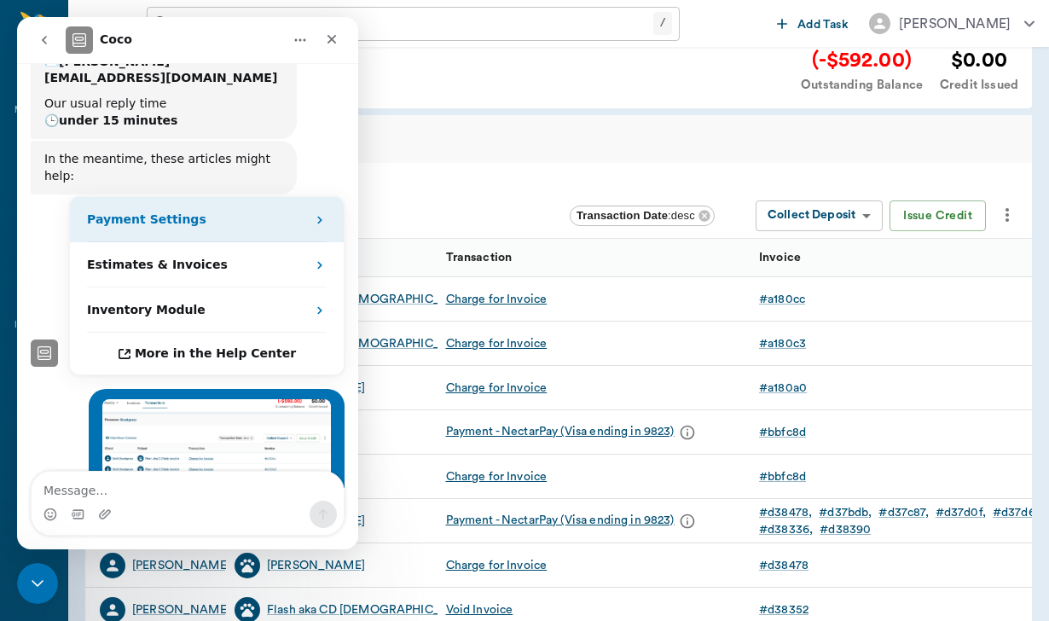
click at [283, 211] on div "Payment Settings" at bounding box center [196, 220] width 219 height 18
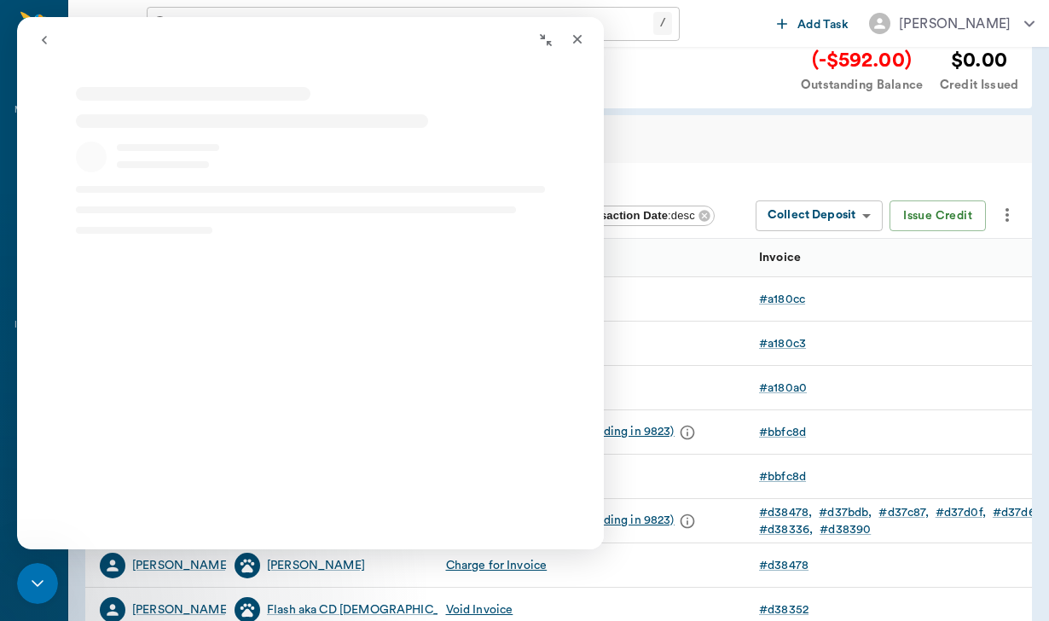
scroll to position [0, 0]
click at [571, 35] on icon "Close" at bounding box center [578, 39] width 14 height 14
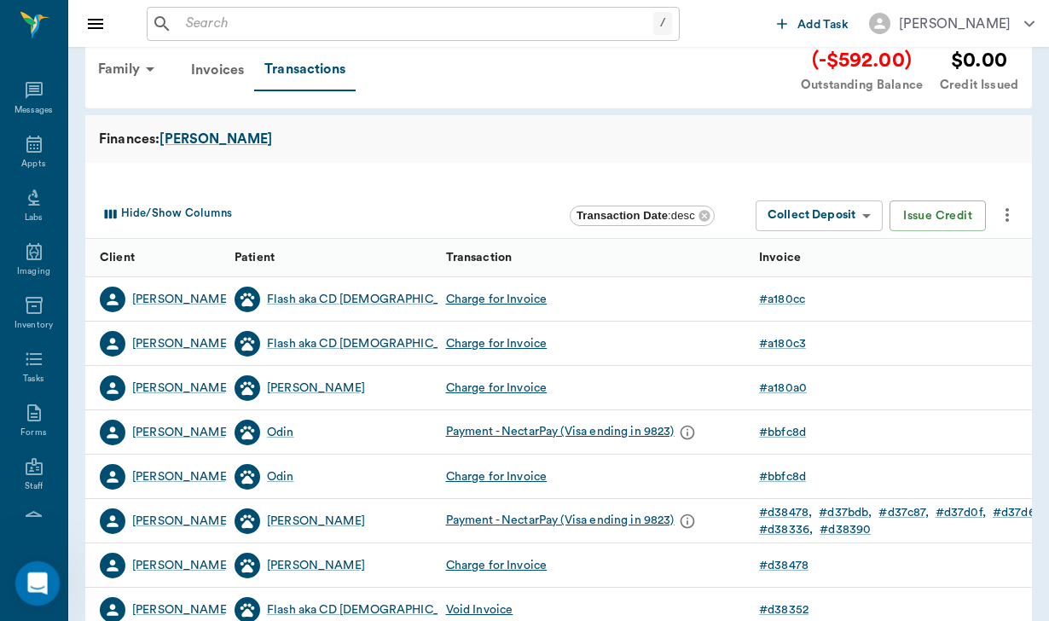
click at [48, 586] on div "Open Intercom Messenger" at bounding box center [35, 581] width 56 height 56
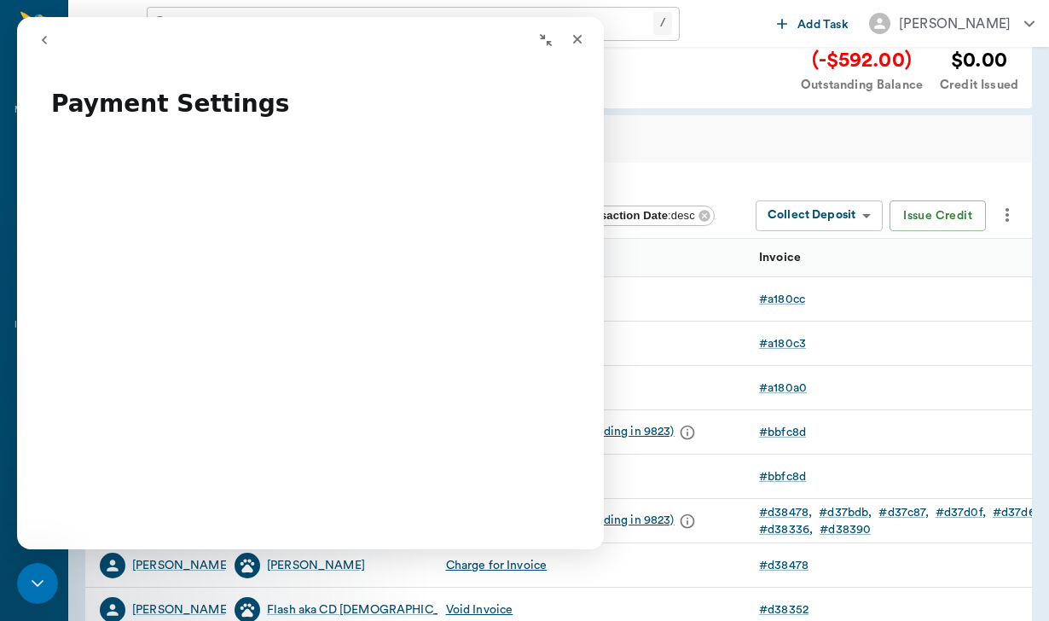
click at [543, 43] on icon "Collapse window" at bounding box center [546, 40] width 12 height 12
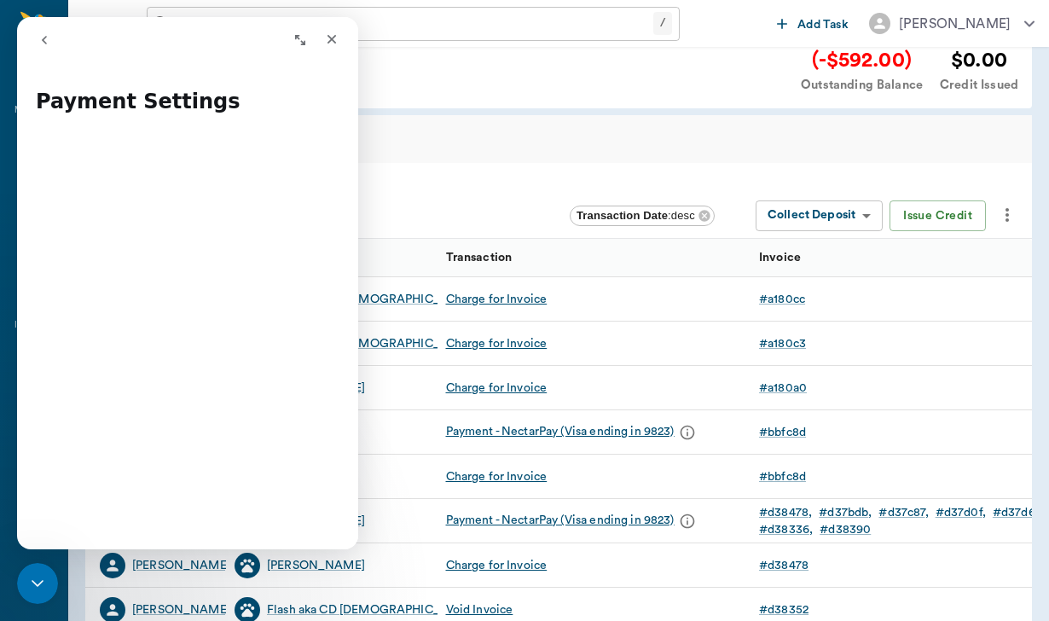
click at [48, 47] on button "go back" at bounding box center [44, 40] width 32 height 32
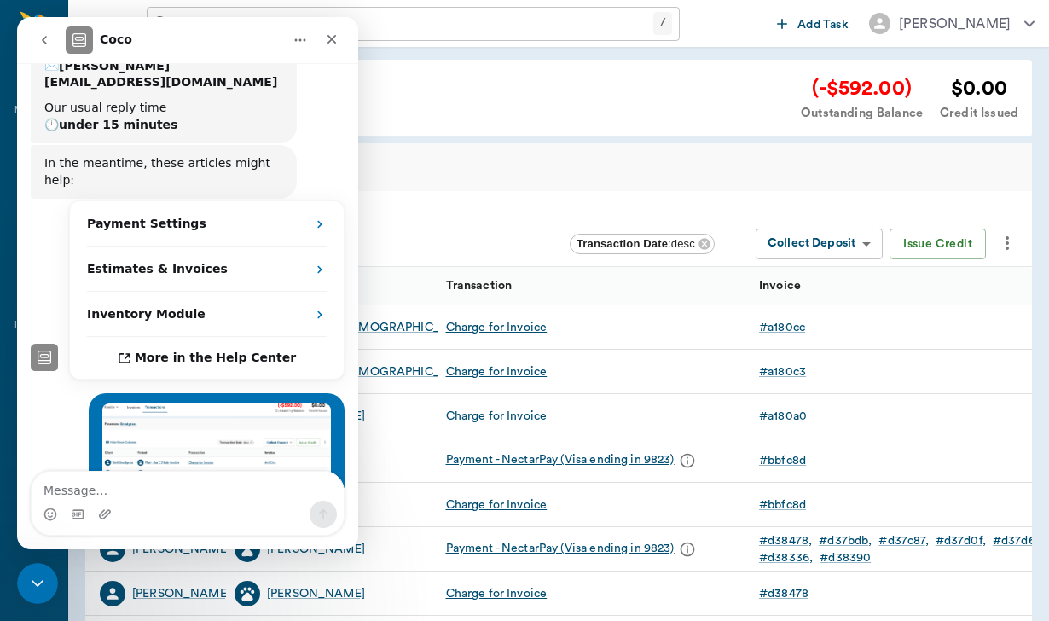
scroll to position [237, 0]
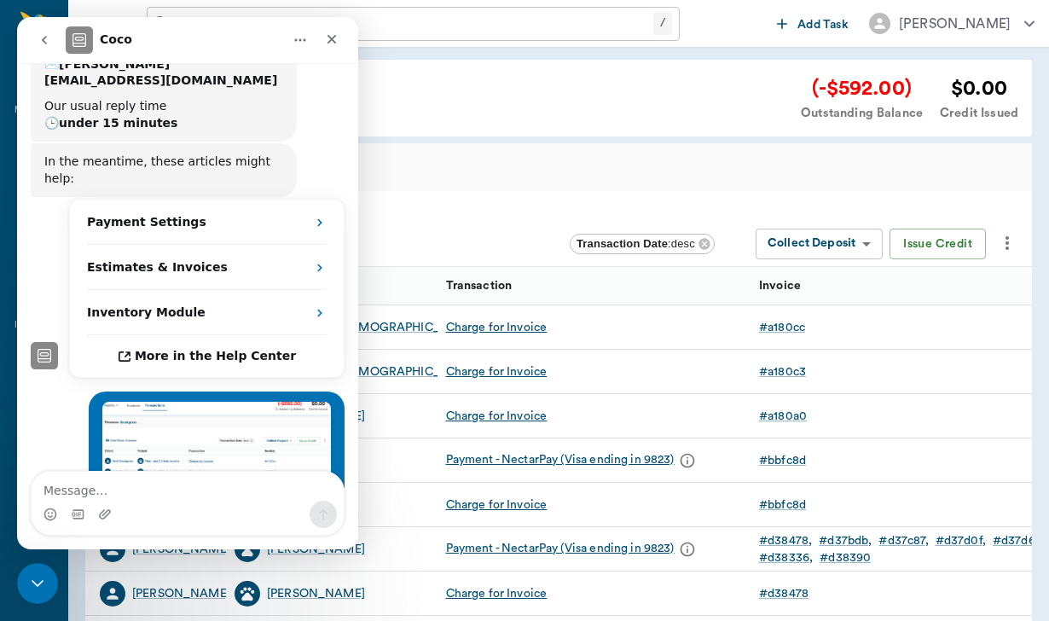
click at [450, 100] on div "Family Invoices Transactions (-$592.00) Outstanding Balance $0.00 Credit Issued" at bounding box center [553, 97] width 931 height 49
click at [337, 38] on icon "Close" at bounding box center [332, 39] width 14 height 14
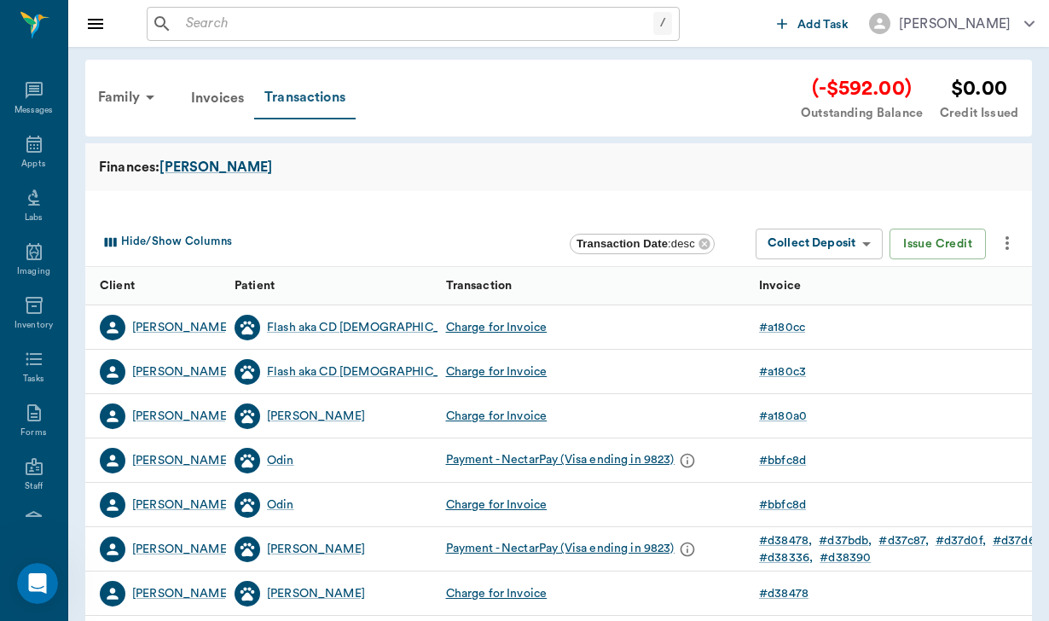
click at [318, 98] on div "Transactions" at bounding box center [305, 98] width 102 height 43
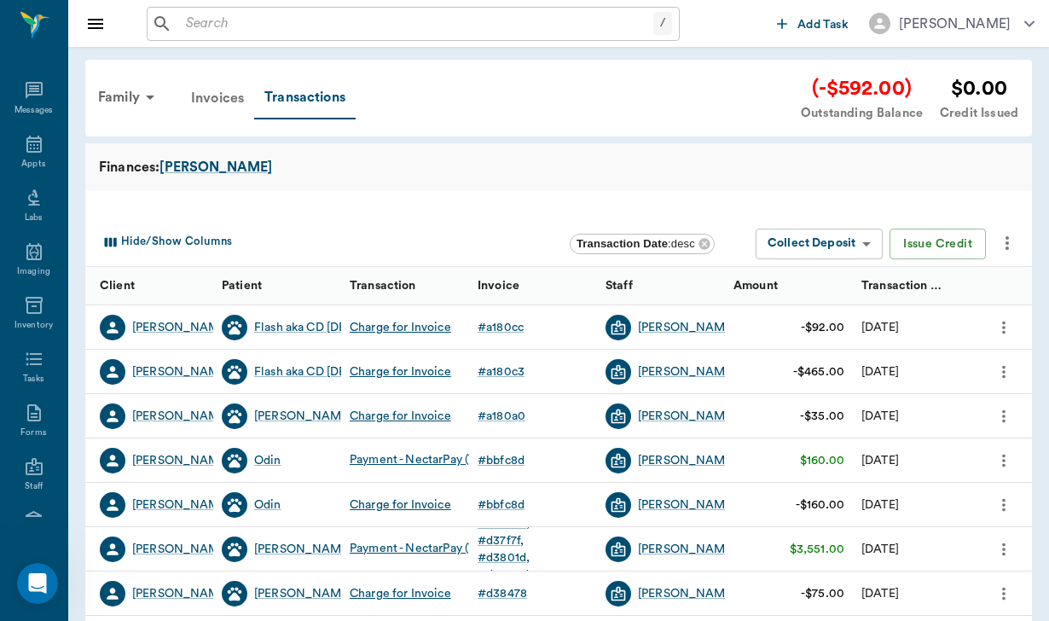
click at [226, 97] on div "Invoices" at bounding box center [217, 98] width 73 height 41
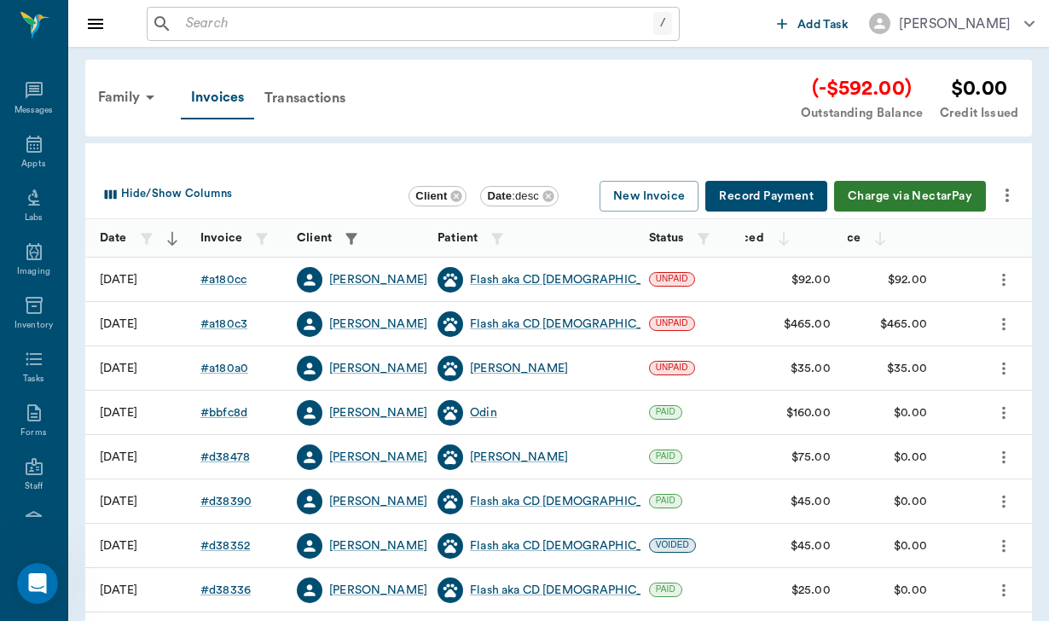
click at [919, 195] on button "Charge via NectarPay" at bounding box center [910, 197] width 152 height 32
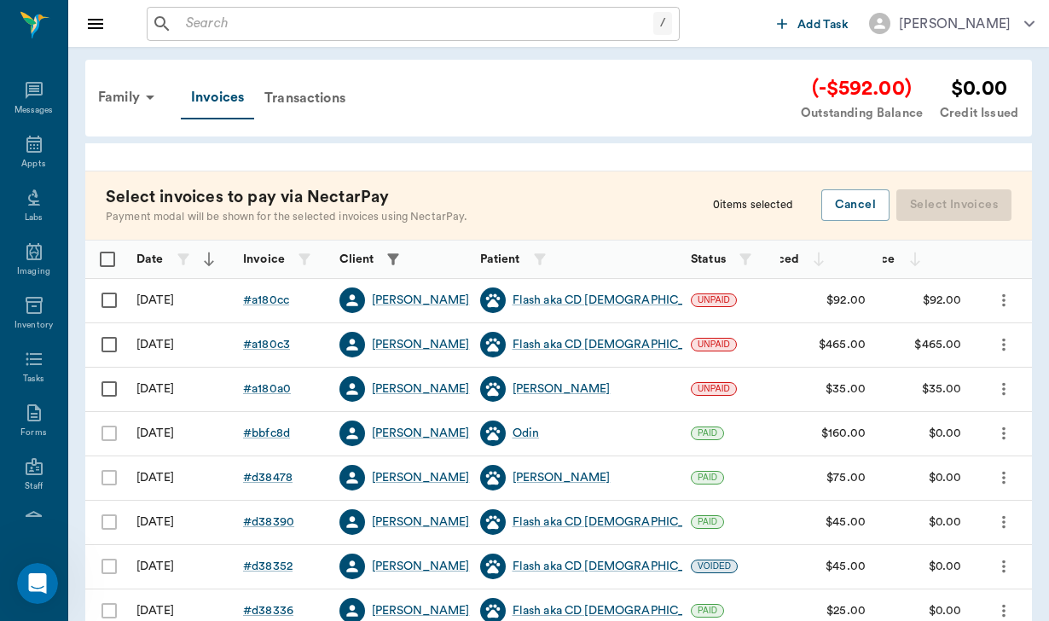
click at [113, 256] on input "Select all rows" at bounding box center [108, 259] width 36 height 36
checkbox input "true"
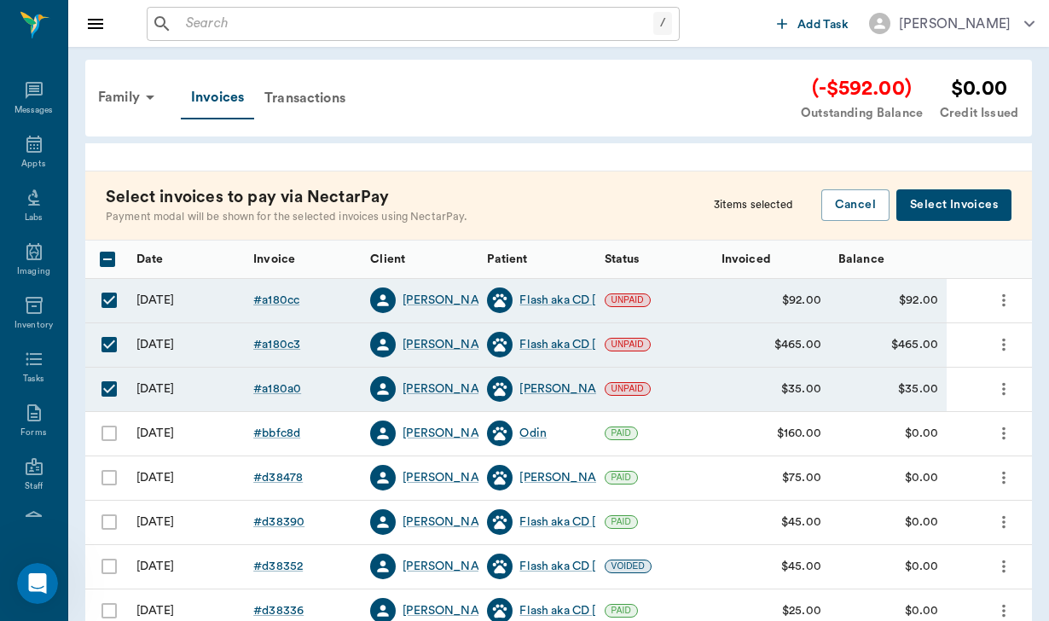
click at [935, 204] on button "Select Invoices" at bounding box center [954, 205] width 115 height 32
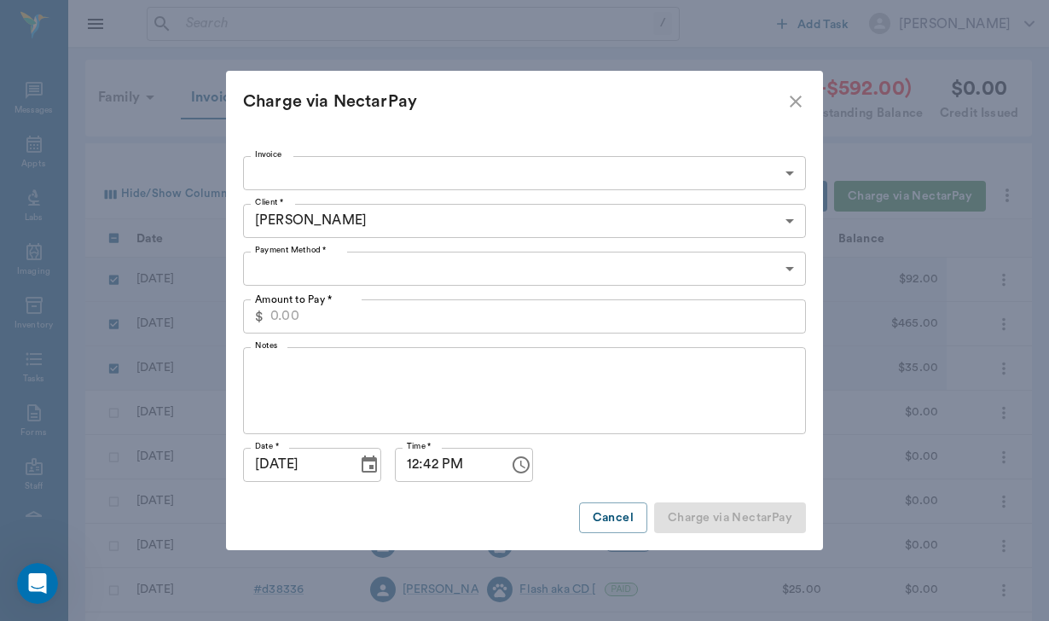
type input "689e487af1a23fffe5a180cc,689e47faf1a23fffe5a180c3,689de77bf1a23fffe5a180a0"
type input "592.00"
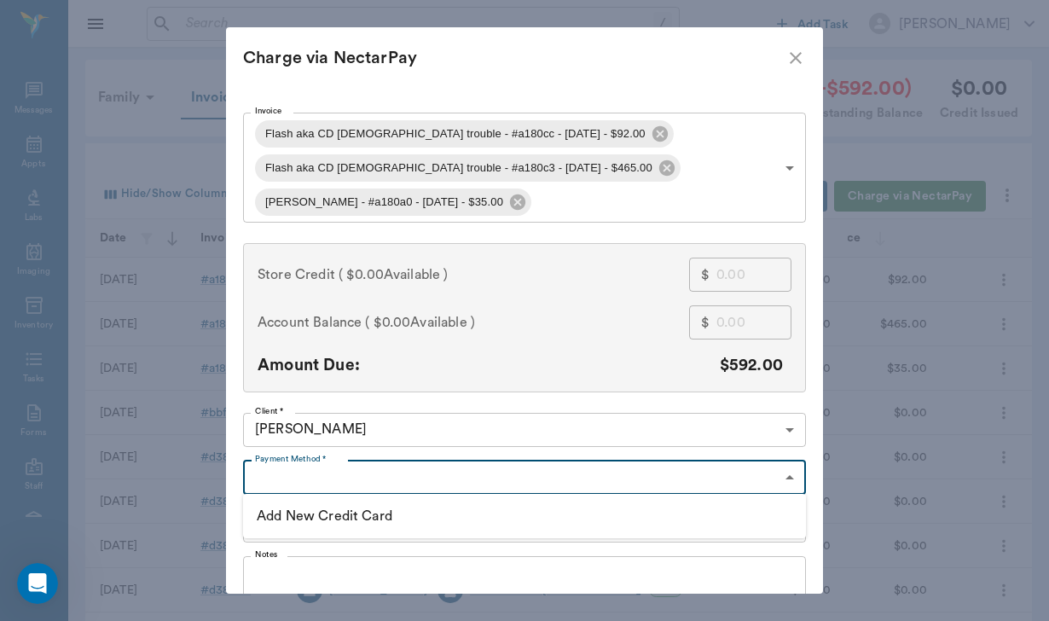
click at [289, 473] on body "/ ​ Add Task Helen Newsham Nectar Messages Appts Labs Imaging Inventory Tasks F…" at bounding box center [524, 501] width 1049 height 1002
type input "CREDIT_CARDS_ON_FILE"
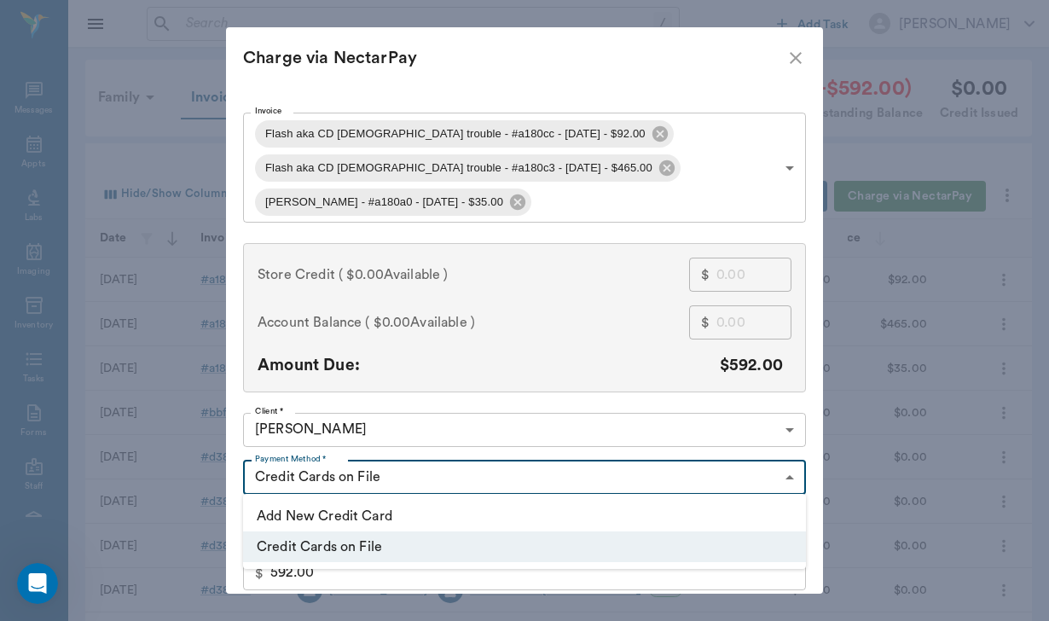
click at [296, 548] on li "Credit Cards on File" at bounding box center [524, 547] width 563 height 31
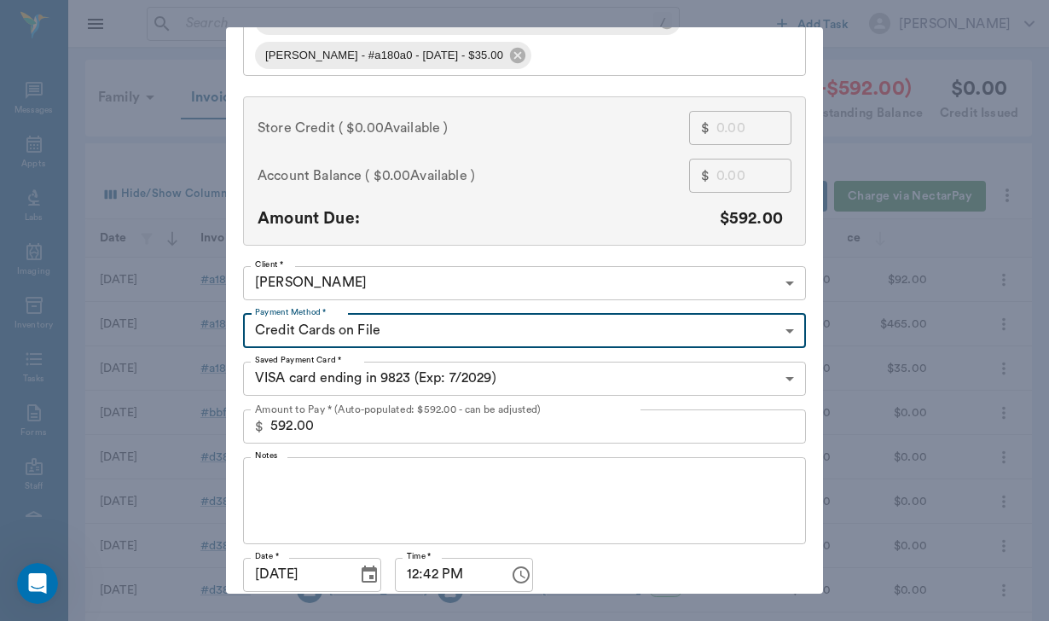
scroll to position [157, 0]
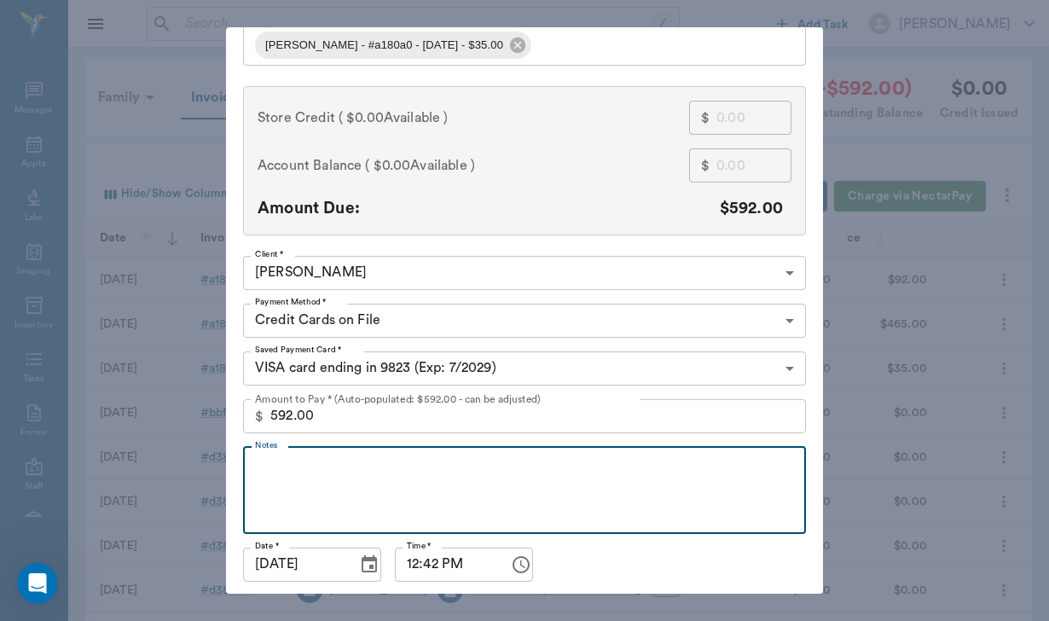
click at [305, 491] on textarea "Notes" at bounding box center [524, 490] width 539 height 59
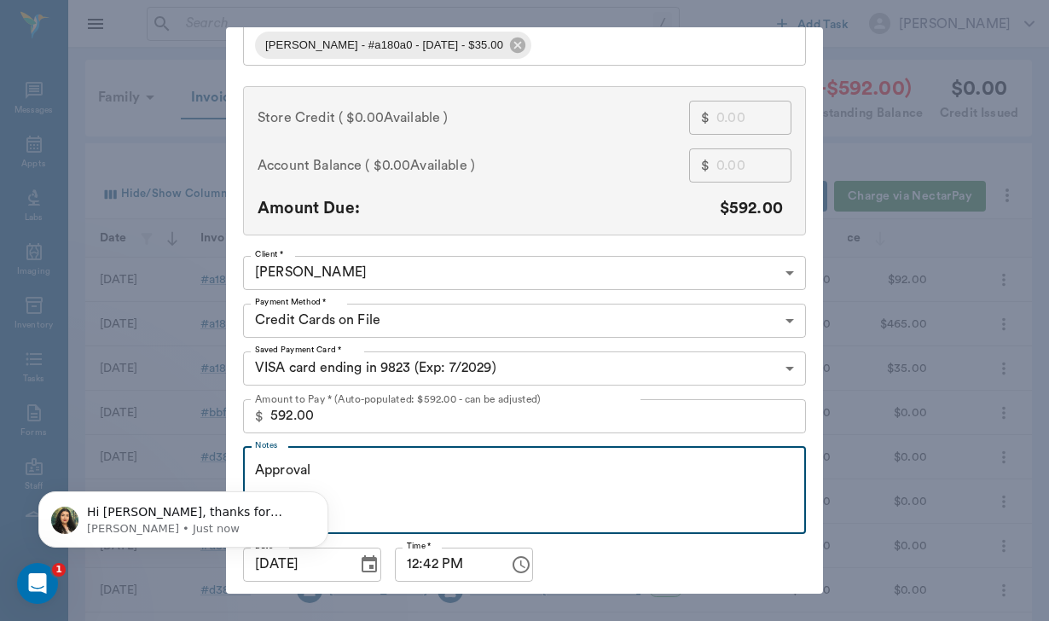
scroll to position [0, 0]
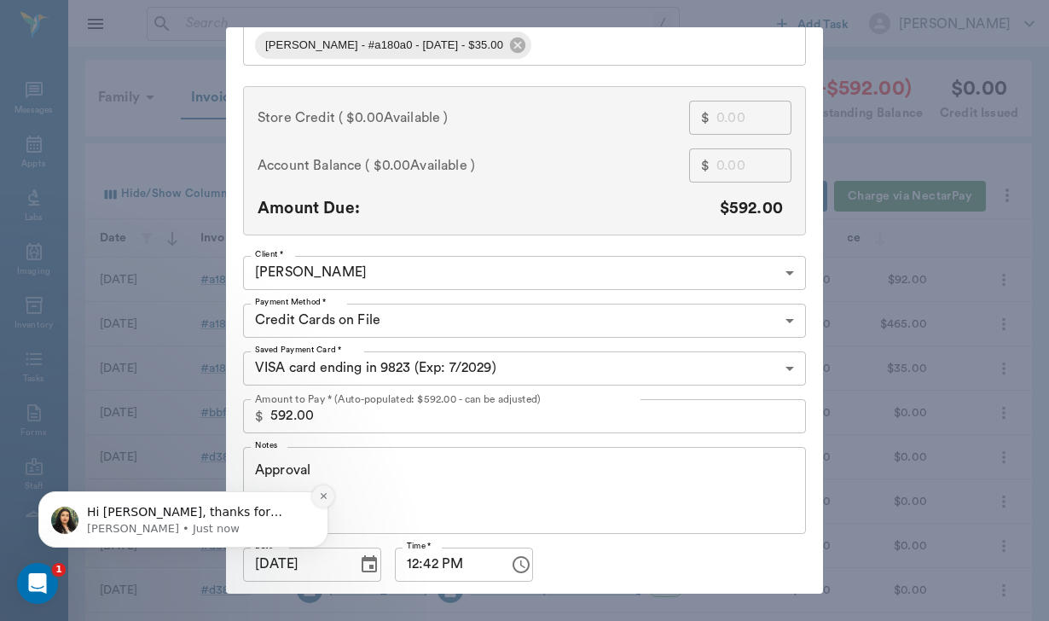
click at [322, 498] on icon "Dismiss notification" at bounding box center [323, 495] width 9 height 9
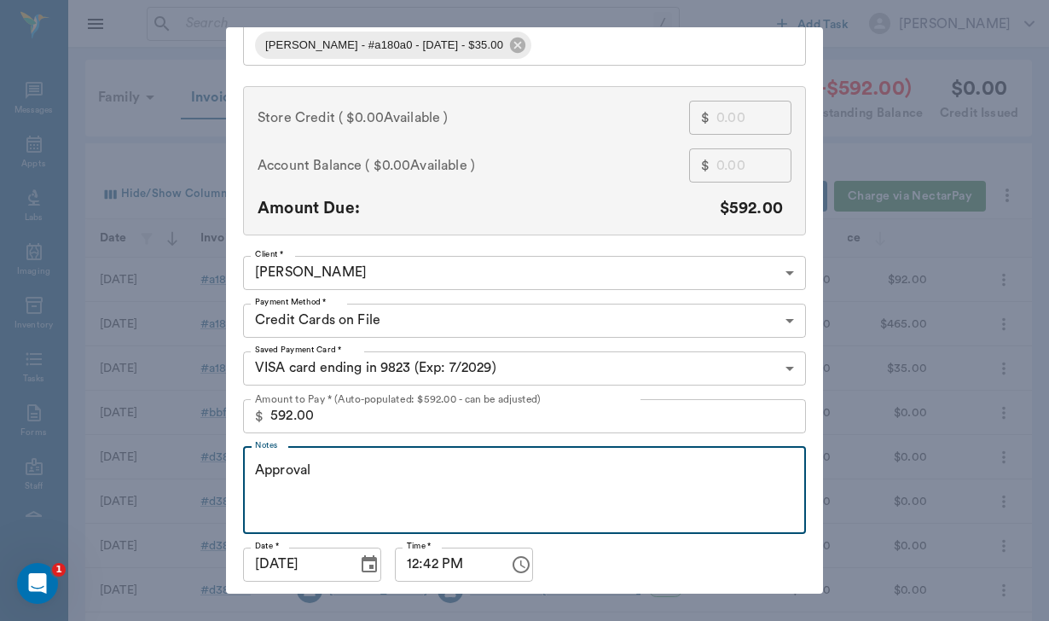
scroll to position [230, 0]
click at [336, 474] on textarea "Approval" at bounding box center [524, 490] width 539 height 59
click at [425, 478] on textarea "Approval given by email on08/21" at bounding box center [524, 490] width 539 height 59
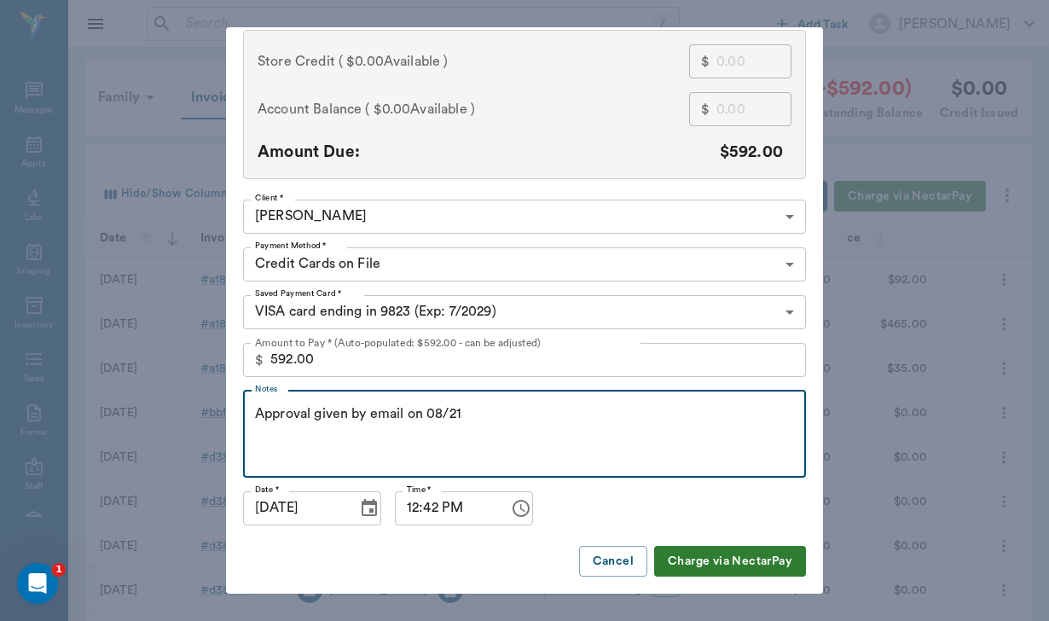
scroll to position [212, 0]
type textarea "Approval given by email on 08/21"
click at [726, 562] on button "Charge via NectarPay" at bounding box center [730, 563] width 152 height 32
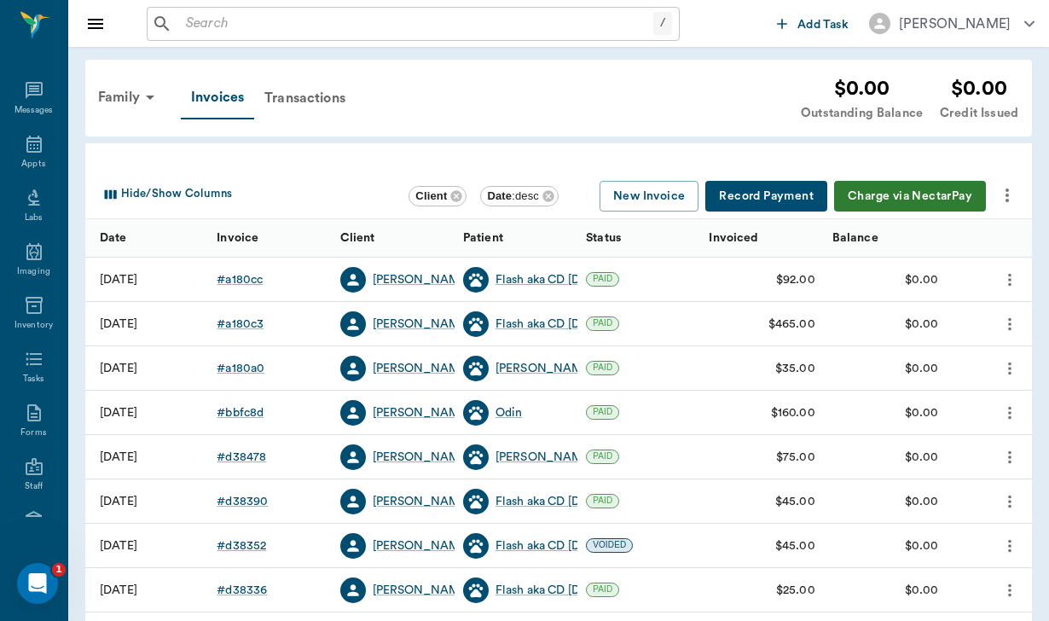
click at [191, 23] on input "text" at bounding box center [416, 24] width 474 height 24
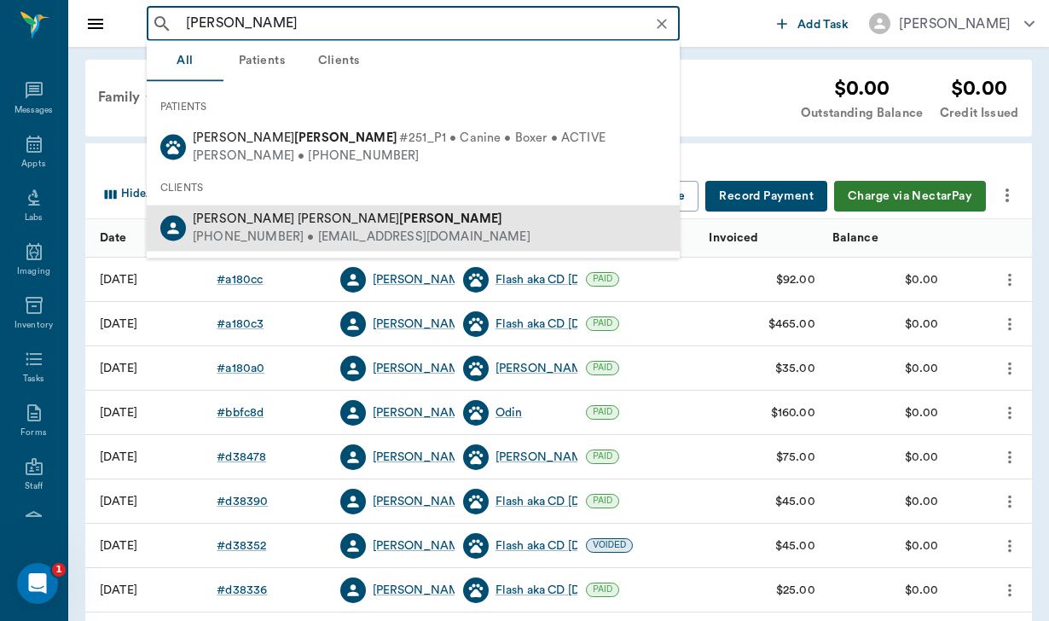
click at [345, 217] on div "Mary Ann Adair" at bounding box center [362, 220] width 338 height 18
type input "adair"
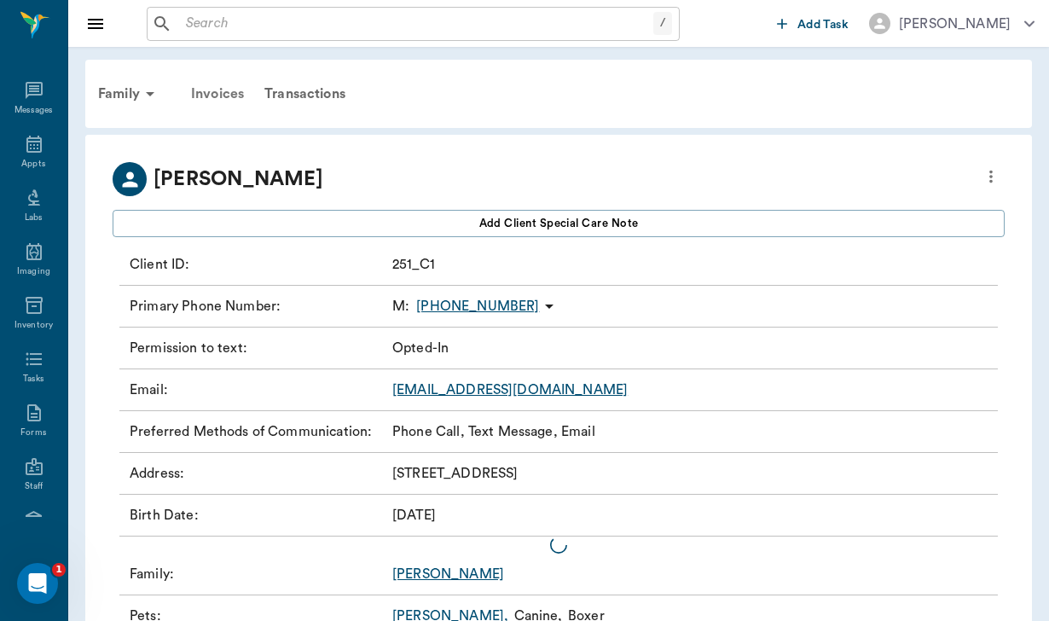
click at [232, 97] on div "Invoices" at bounding box center [217, 93] width 73 height 41
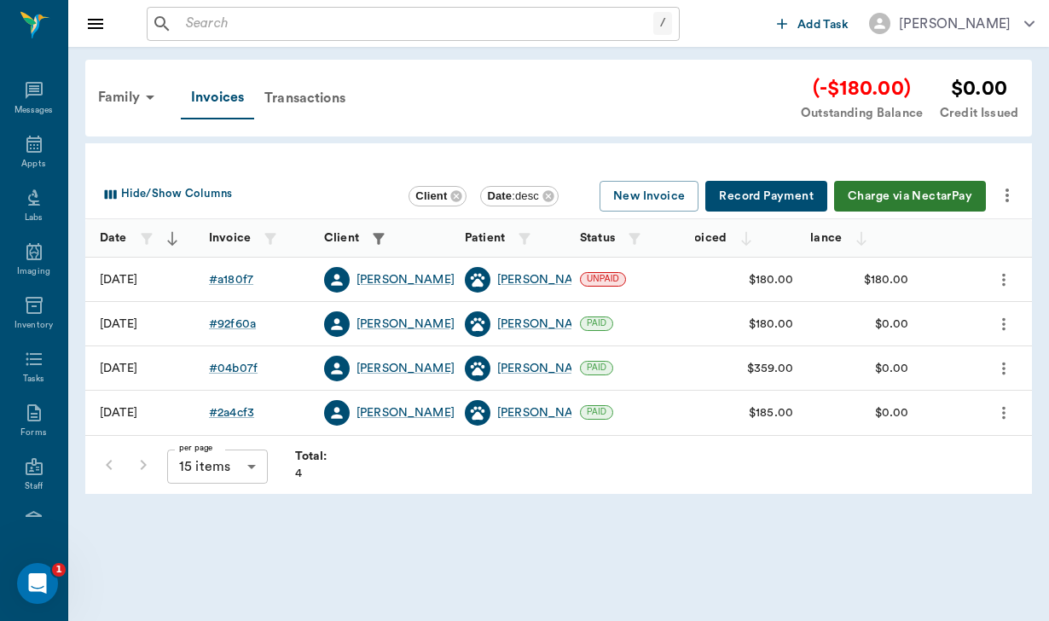
click at [891, 189] on button "Charge via NectarPay" at bounding box center [910, 197] width 152 height 32
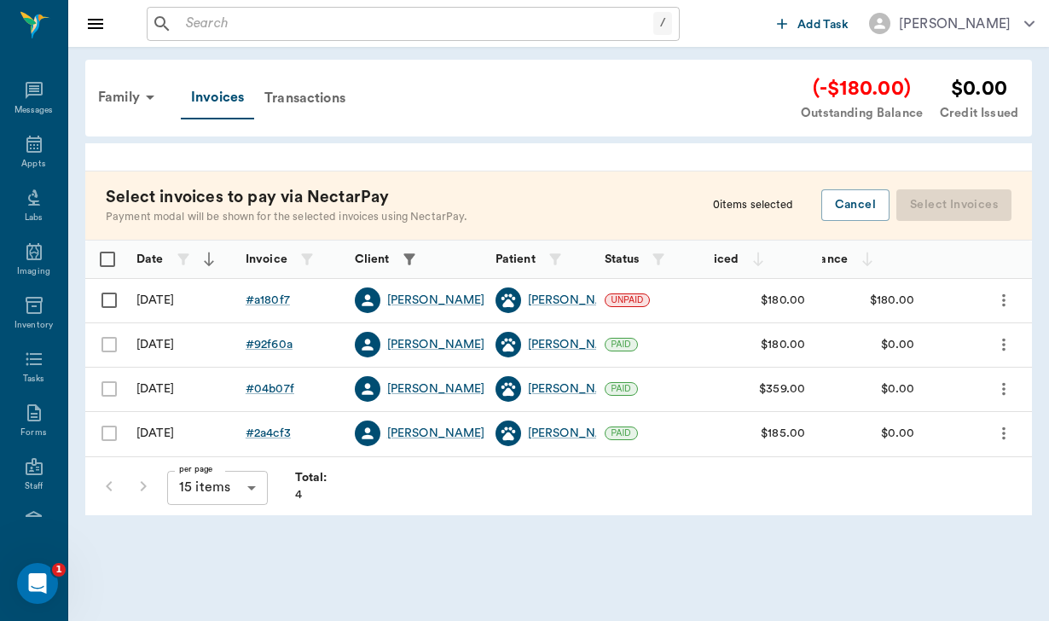
click at [108, 295] on input "Select row" at bounding box center [109, 300] width 36 height 36
checkbox input "false"
checkbox input "true"
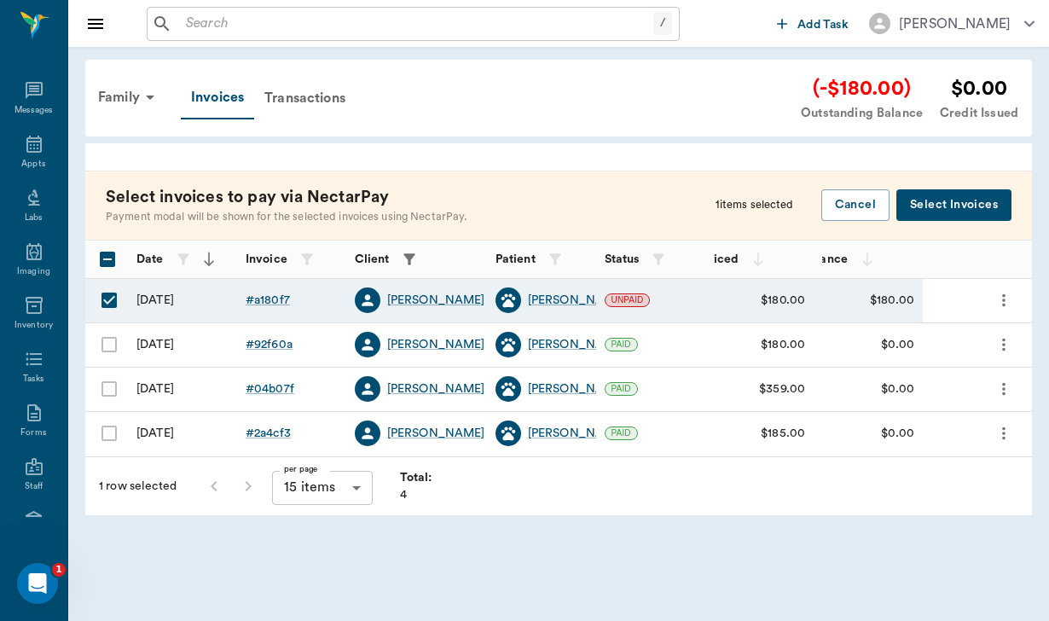
click at [951, 209] on button "Select Invoices" at bounding box center [954, 205] width 115 height 32
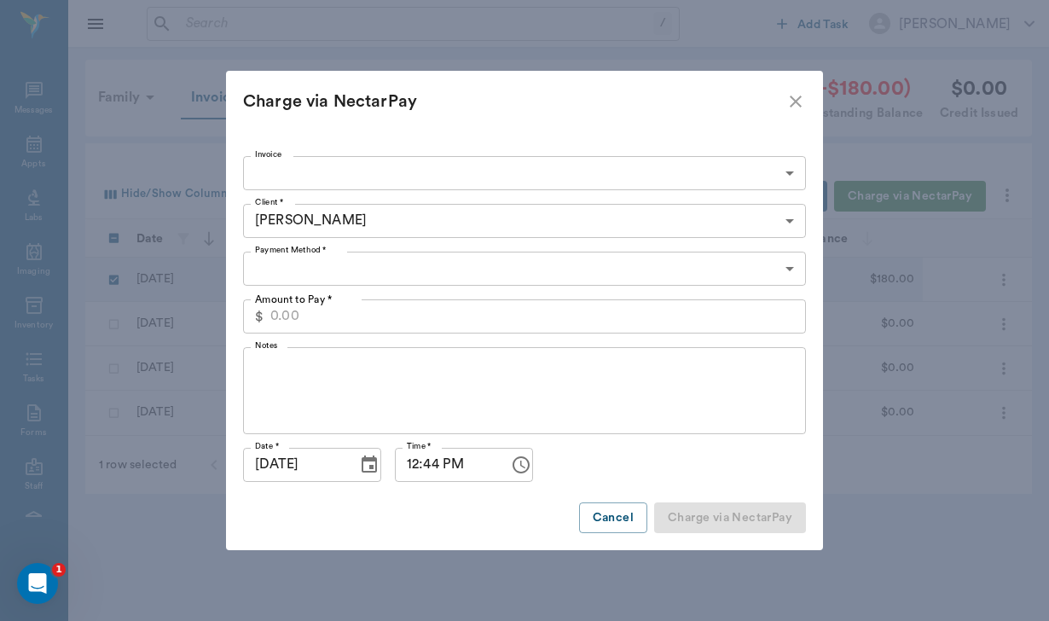
type input "689e49a2f1a23fffe5a180f7"
type input "180.00"
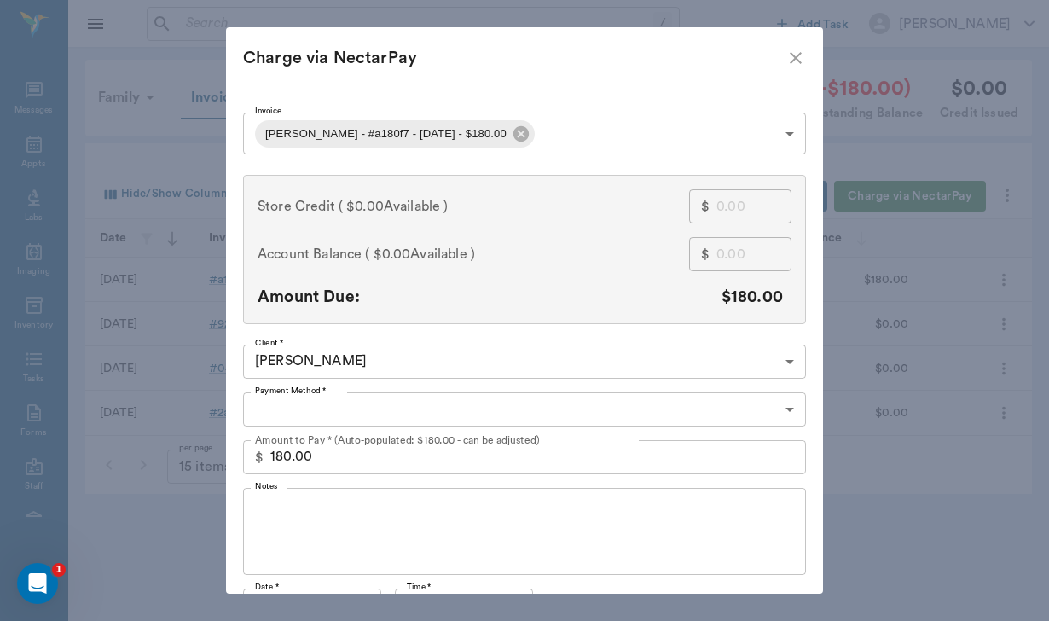
click at [310, 406] on body "/ ​ Add Task Helen Newsham Nectar Messages Appts Labs Imaging Inventory Tasks F…" at bounding box center [524, 310] width 1049 height 621
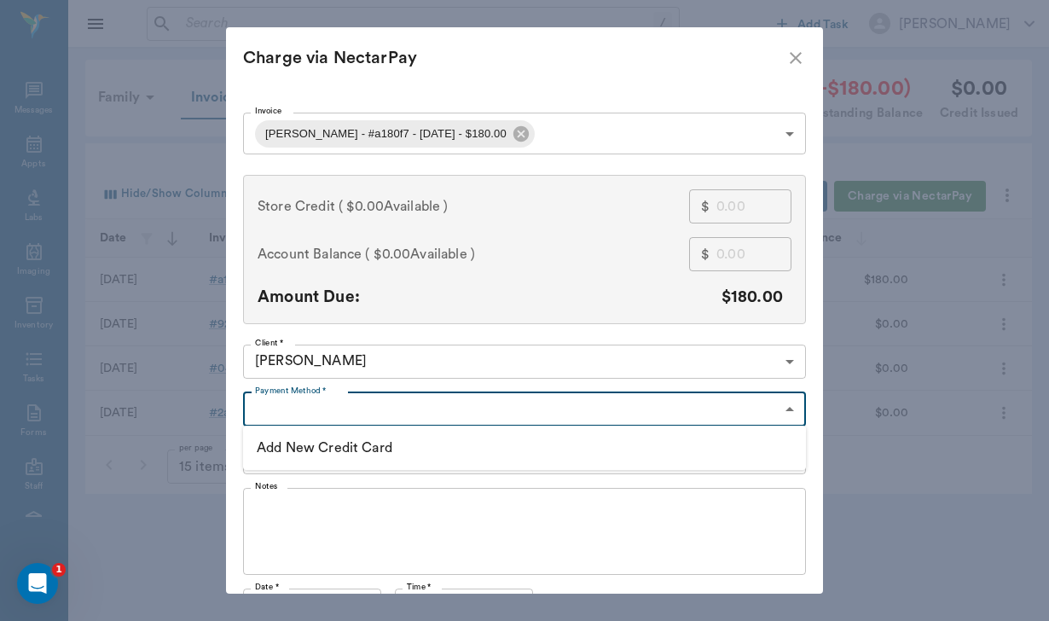
click at [310, 406] on div at bounding box center [524, 310] width 1049 height 621
type input "CREDIT_CARDS_ON_FILE"
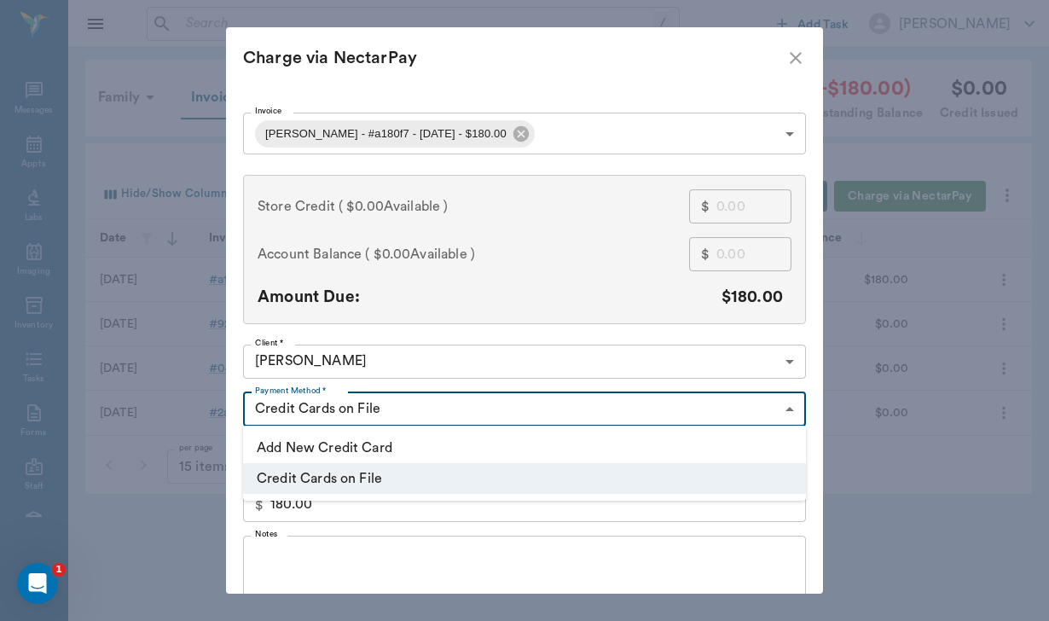
click at [308, 407] on body "/ ​ Add Task Helen Newsham Nectar Messages Appts Labs Imaging Inventory Tasks F…" at bounding box center [524, 310] width 1049 height 621
click at [314, 484] on li "Credit Cards on File" at bounding box center [524, 478] width 563 height 31
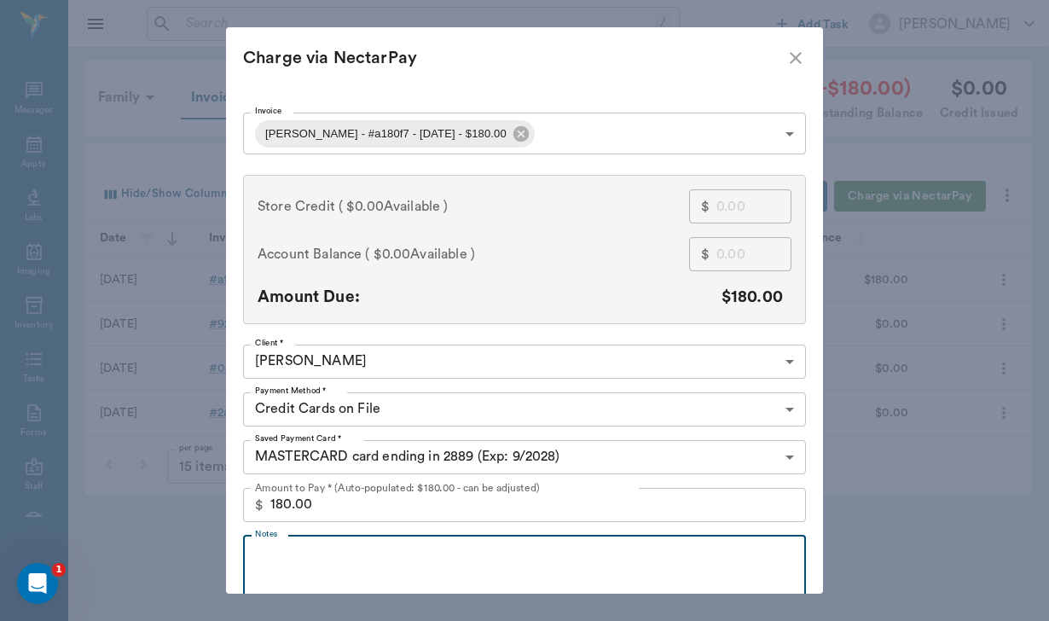
click at [277, 567] on textarea "Notes" at bounding box center [524, 578] width 539 height 59
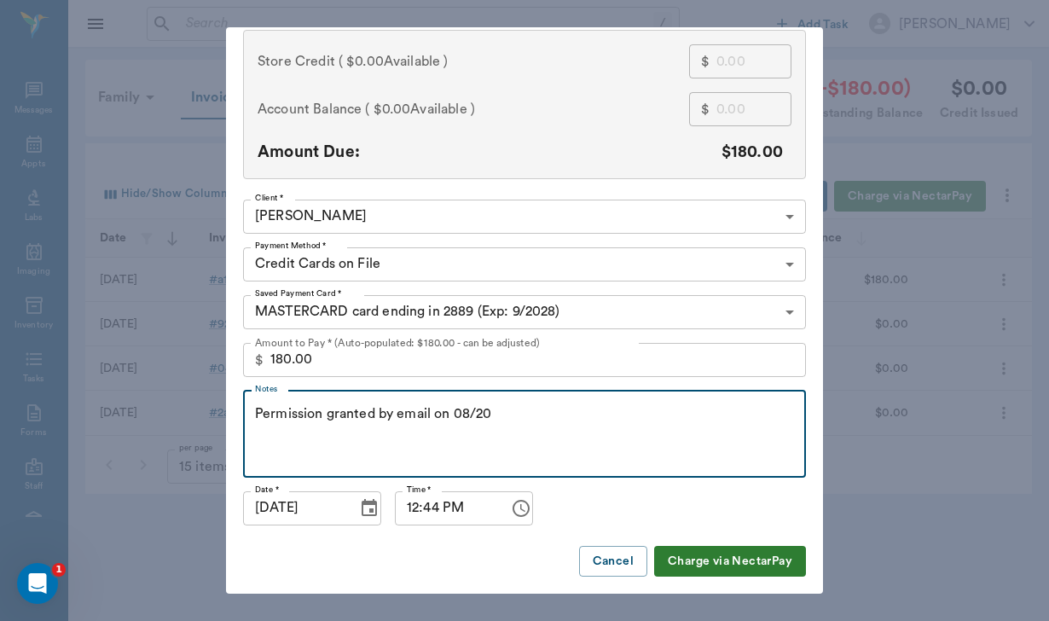
scroll to position [144, 0]
type textarea "Permission granted by email on 08/20"
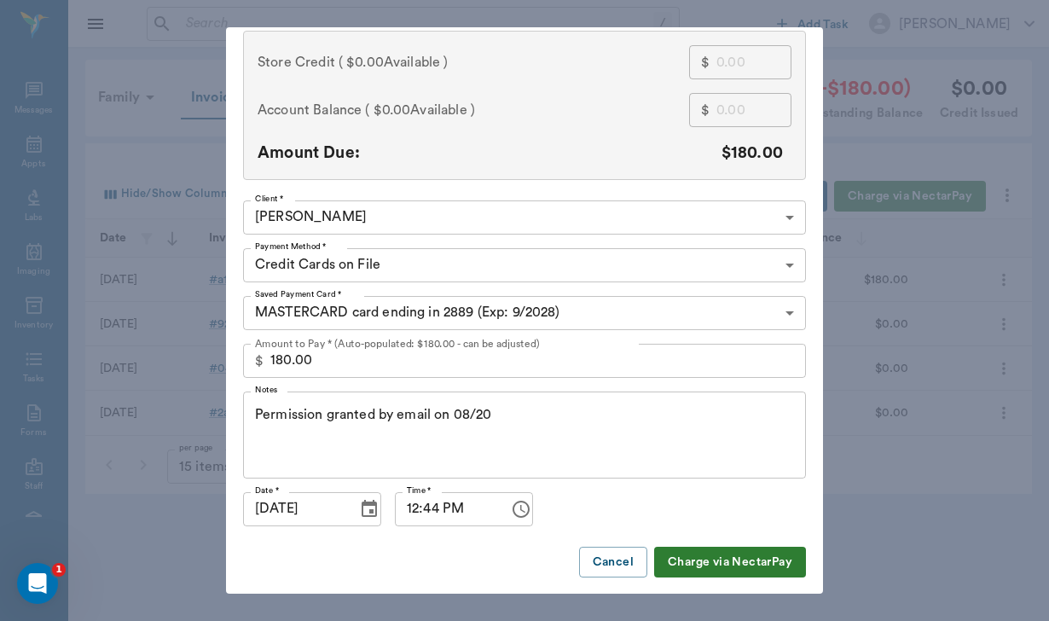
click at [723, 567] on button "Charge via NectarPay" at bounding box center [730, 563] width 152 height 32
click at [36, 572] on icon "Open Intercom Messenger" at bounding box center [35, 581] width 28 height 28
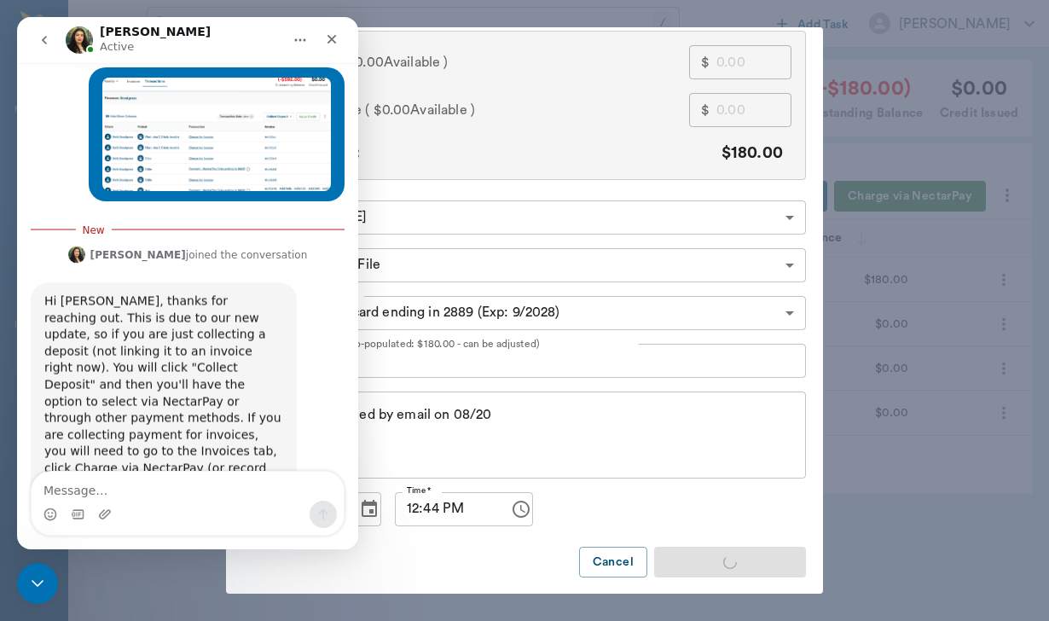
scroll to position [648, 0]
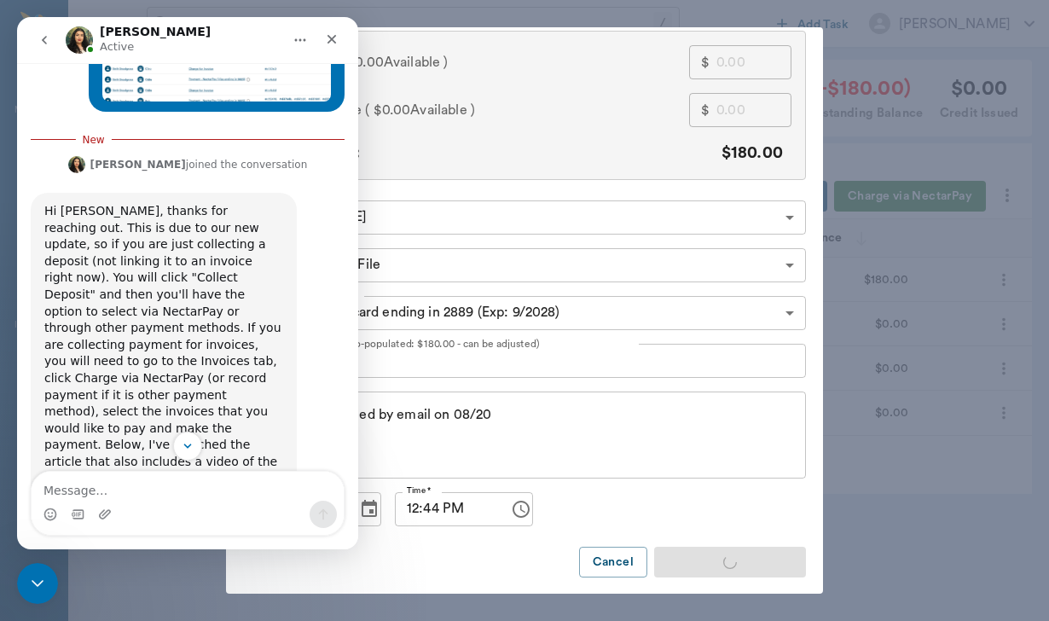
click at [118, 489] on textarea "Message…" at bounding box center [188, 486] width 312 height 29
type textarea "Ok so sorry to bother you. I figured it out."
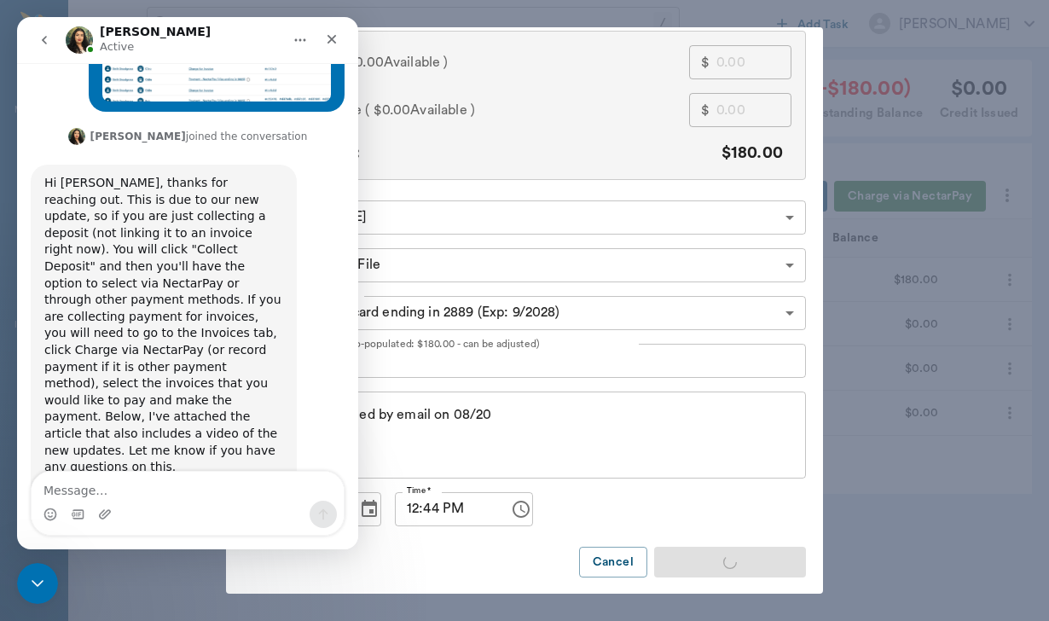
scroll to position [745, 0]
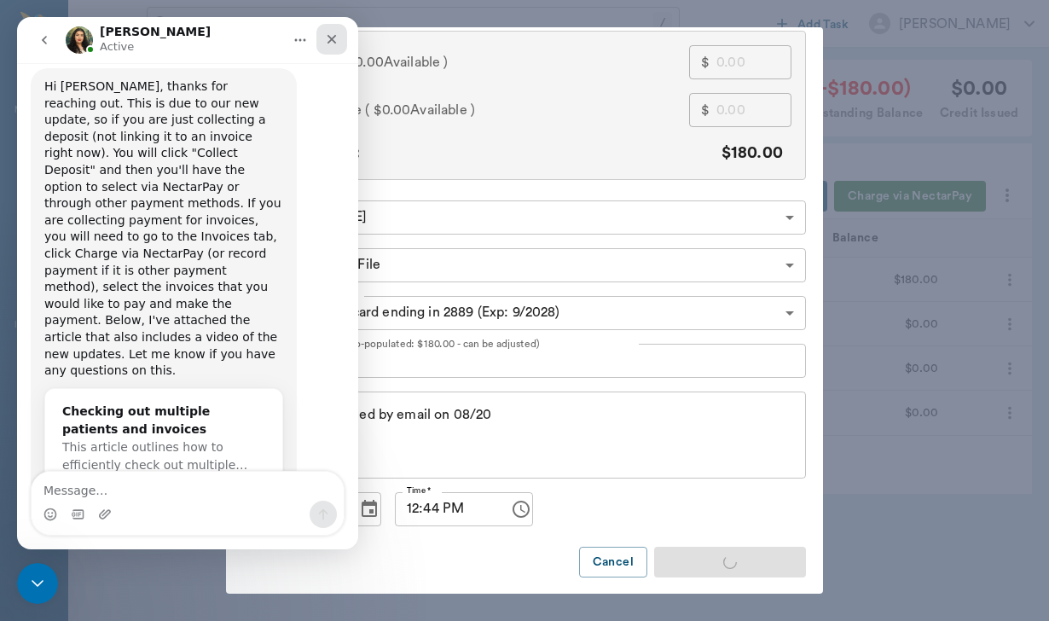
click at [328, 39] on icon "Close" at bounding box center [332, 39] width 14 height 14
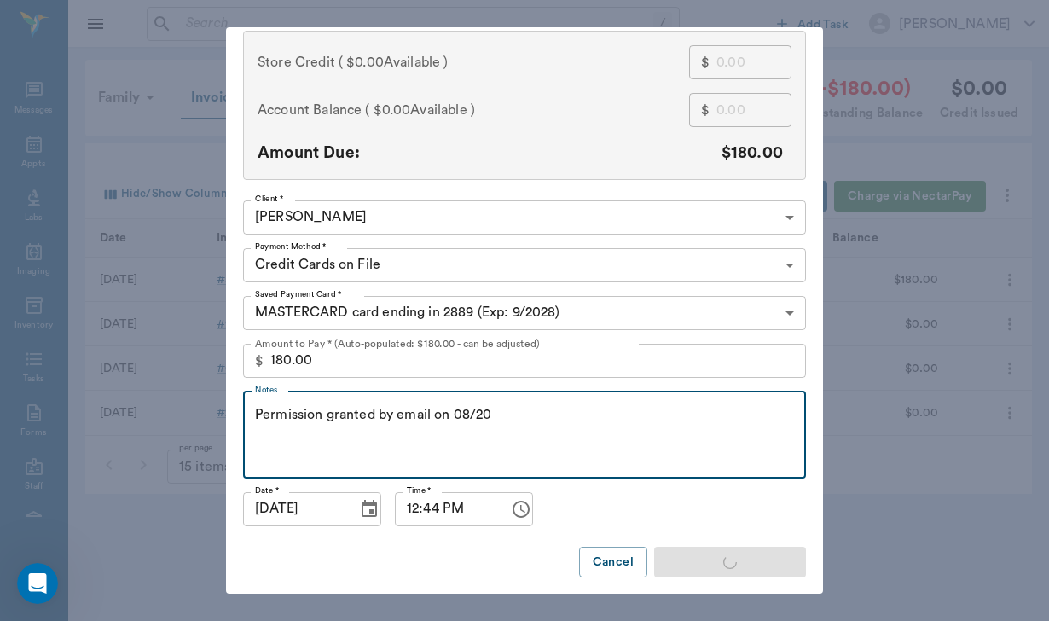
click at [574, 436] on textarea "Permission granted by email on 08/20" at bounding box center [524, 434] width 539 height 59
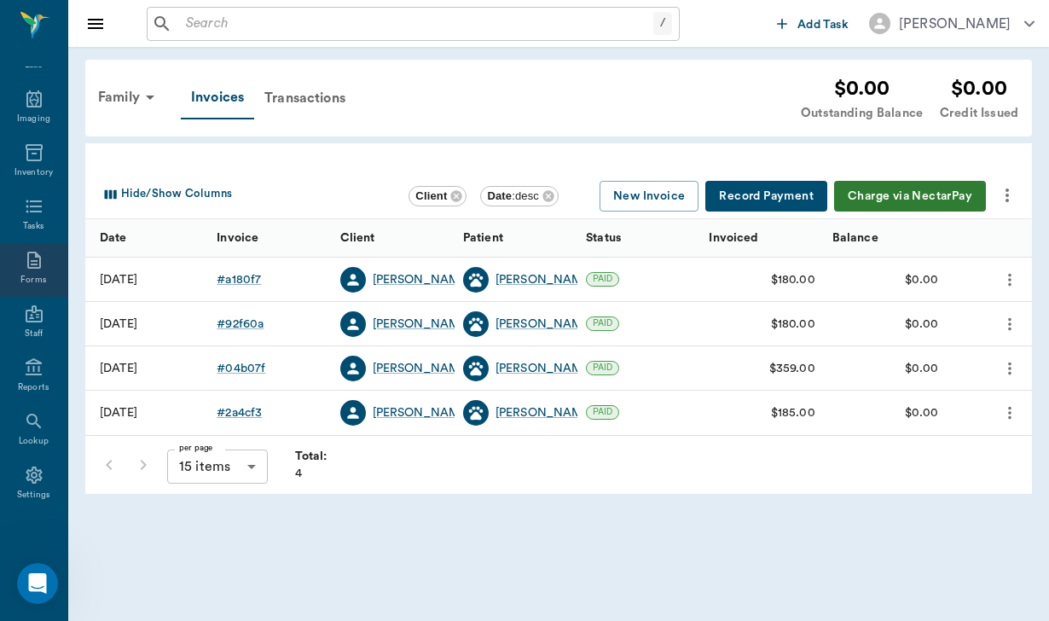
scroll to position [157, 0]
click at [37, 402] on div "Reports" at bounding box center [33, 378] width 67 height 54
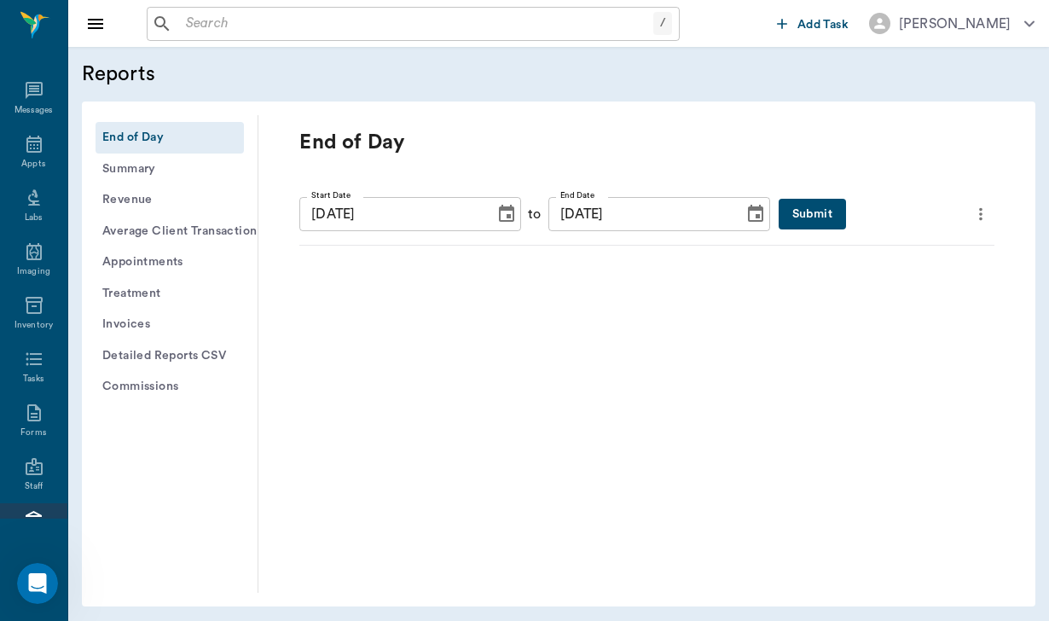
scroll to position [157, 0]
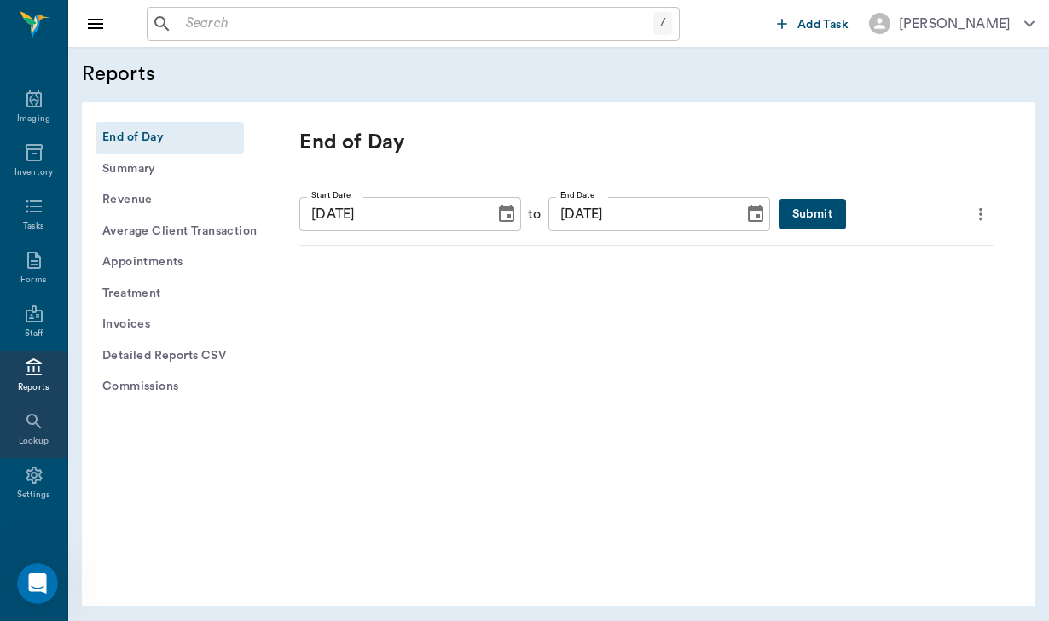
click at [42, 424] on icon at bounding box center [34, 421] width 20 height 20
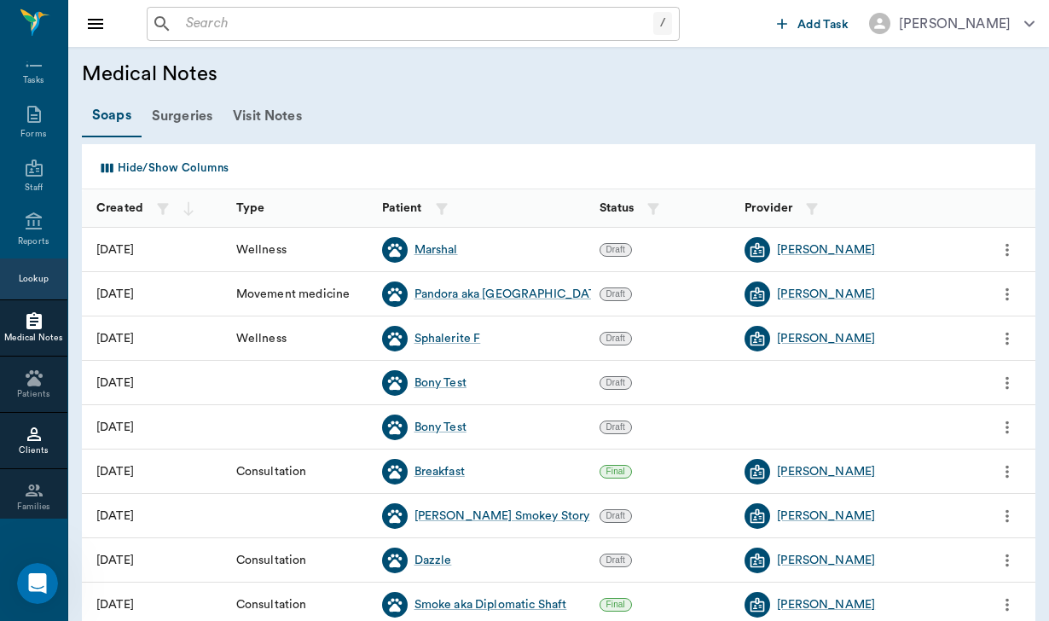
scroll to position [328, 0]
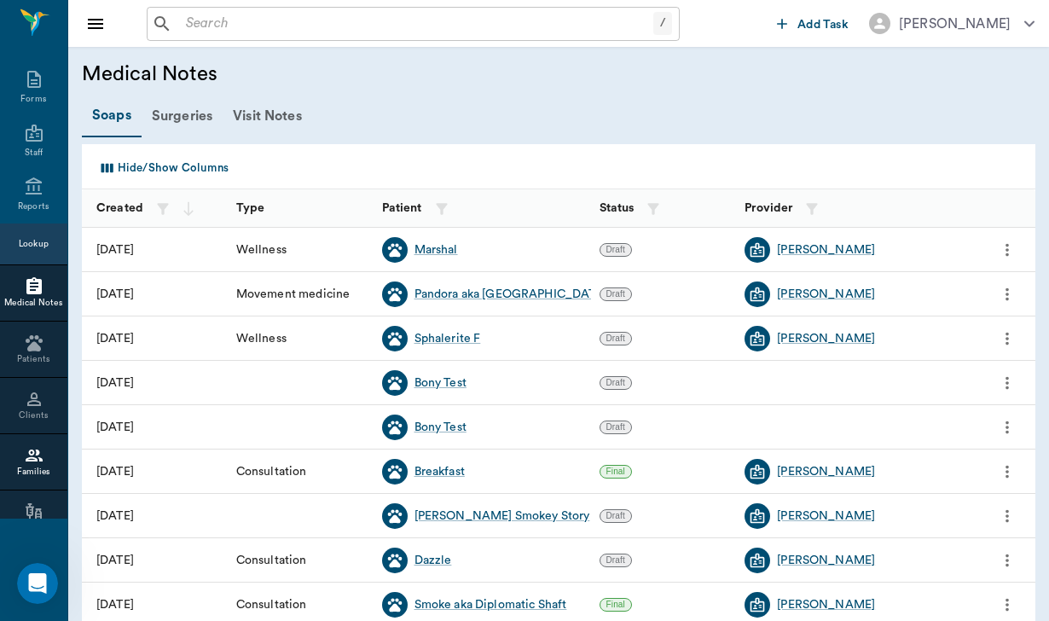
click at [40, 462] on icon at bounding box center [34, 456] width 17 height 12
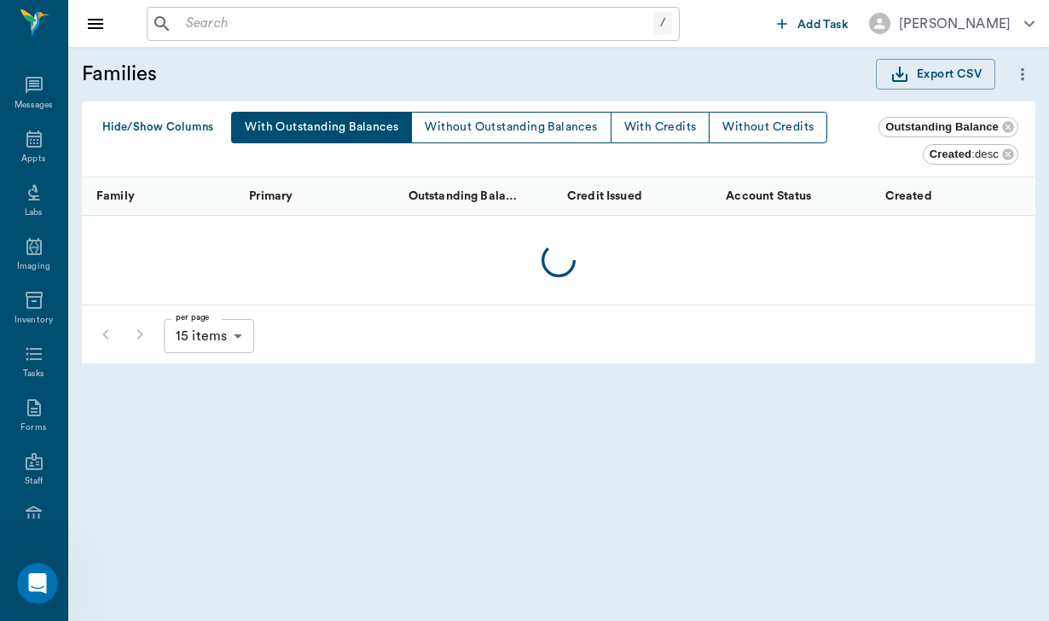
scroll to position [328, 0]
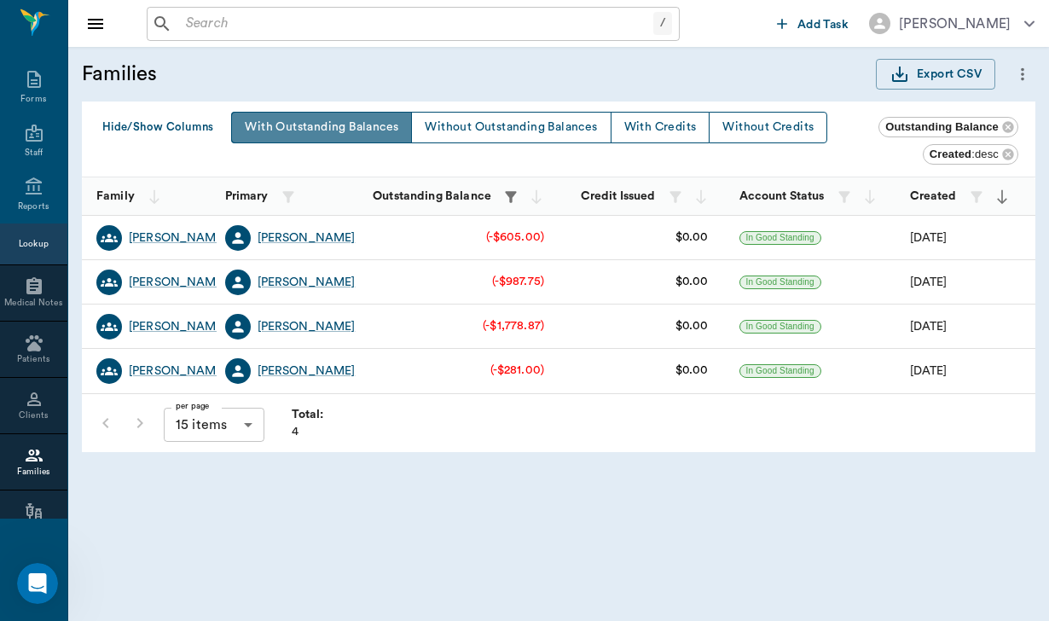
click at [275, 131] on button "With Outstanding Balances" at bounding box center [321, 128] width 181 height 32
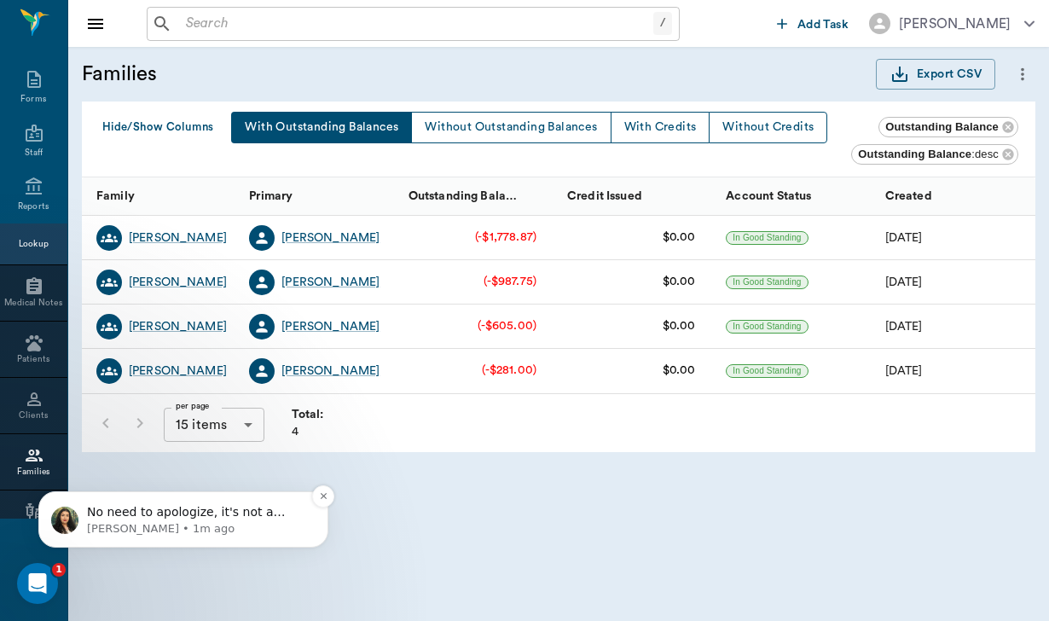
click at [270, 526] on p "Lizbeth • 1m ago" at bounding box center [197, 528] width 220 height 15
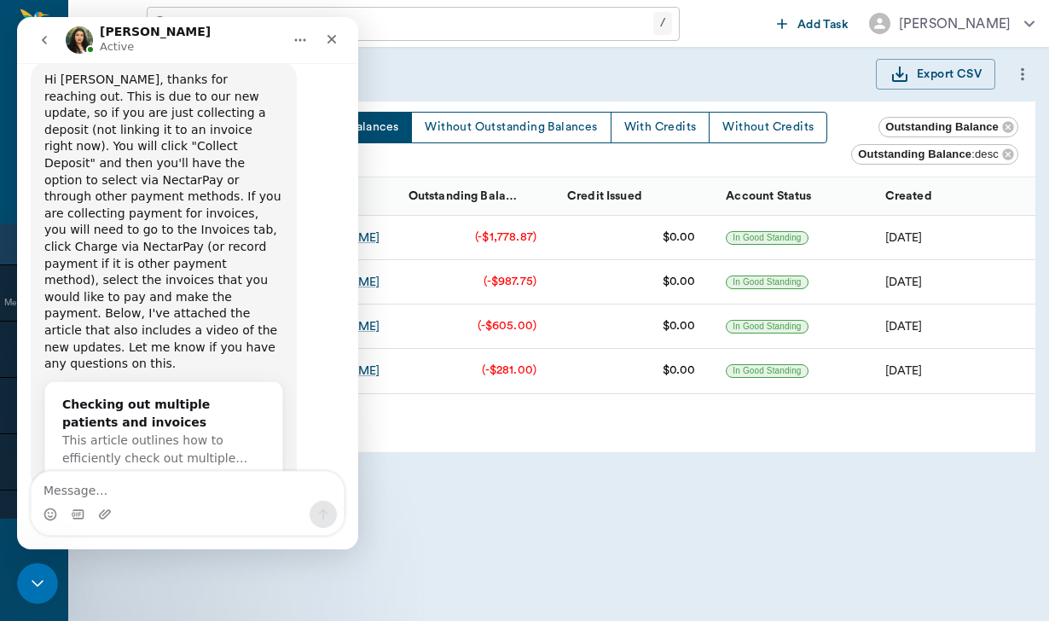
scroll to position [872, 0]
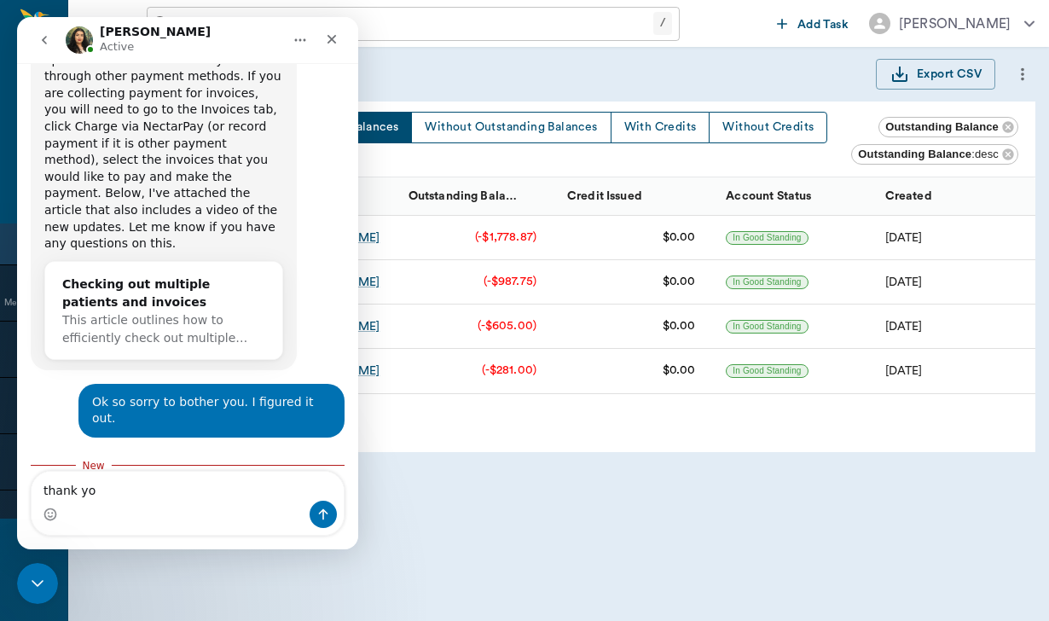
type textarea "thank you"
